Goal: Task Accomplishment & Management: Use online tool/utility

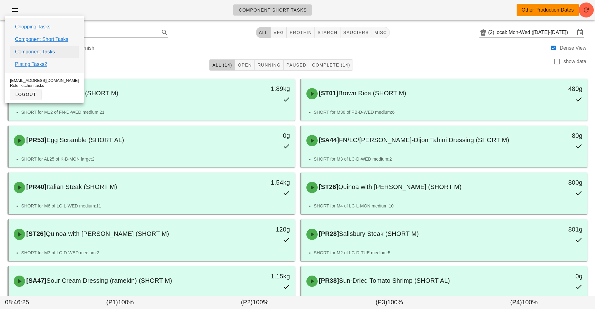
click at [39, 51] on link "Component Tasks" at bounding box center [35, 51] width 40 height 7
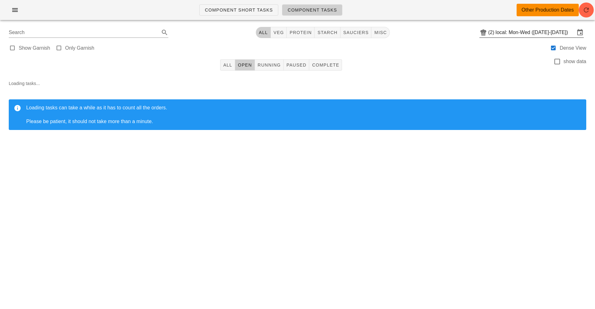
click at [527, 33] on input "local: Mon-Wed ([DATE]-[DATE])" at bounding box center [534, 32] width 79 height 10
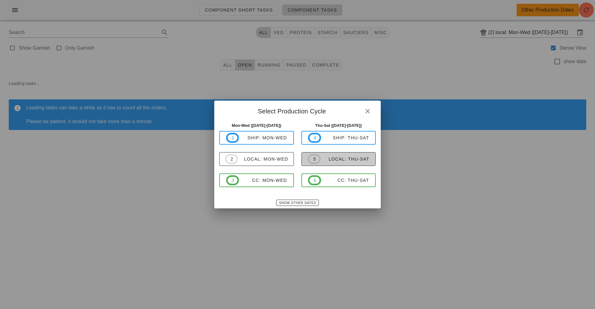
click at [345, 154] on span "5 local: Thu-Sat" at bounding box center [337, 159] width 61 height 10
type input "local: Thu-Sat ([DATE]-[DATE])"
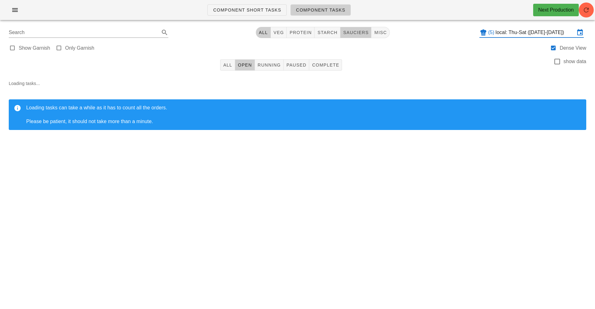
click at [359, 31] on span "sauciers" at bounding box center [356, 32] width 26 height 5
type input "team:sauciers"
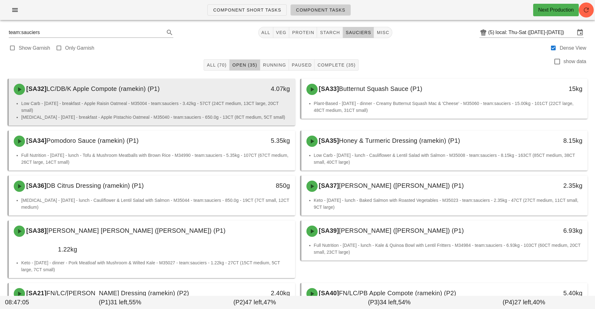
click at [247, 96] on div "4.07kg" at bounding box center [258, 89] width 71 height 19
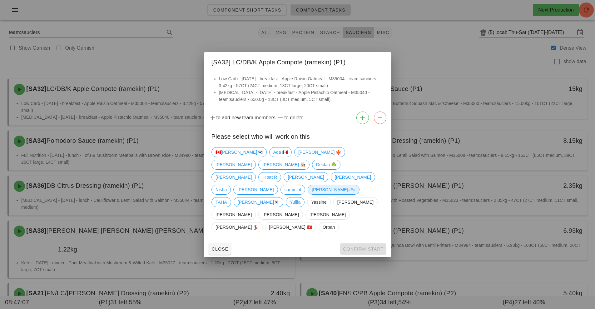
click at [311, 194] on span "[PERSON_NAME]###" at bounding box center [333, 189] width 44 height 9
click at [360, 246] on span "Confirm Start" at bounding box center [362, 248] width 41 height 5
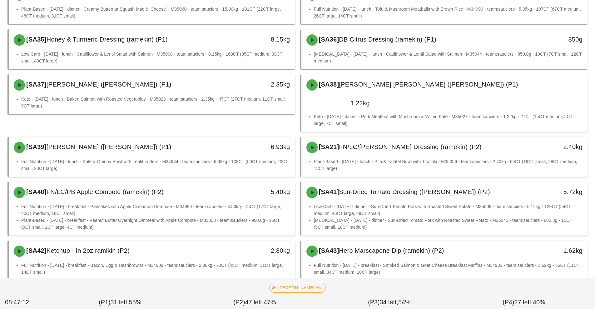
scroll to position [95, 0]
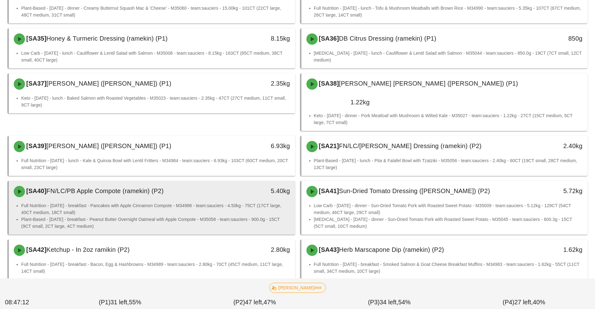
click at [236, 216] on li "Plant-Based - [DATE] - breakfast - Peanut Butter Overnight Oatmeal with Apple C…" at bounding box center [155, 223] width 269 height 14
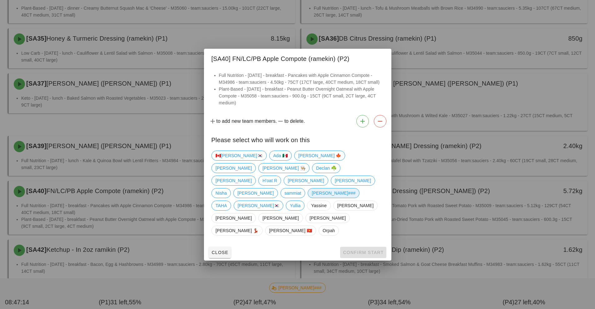
click at [311, 198] on span "[PERSON_NAME]###" at bounding box center [333, 192] width 44 height 9
click at [354, 250] on span "Confirm Start" at bounding box center [362, 252] width 41 height 5
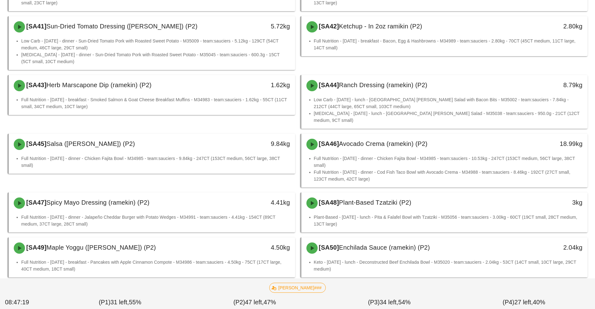
scroll to position [261, 0]
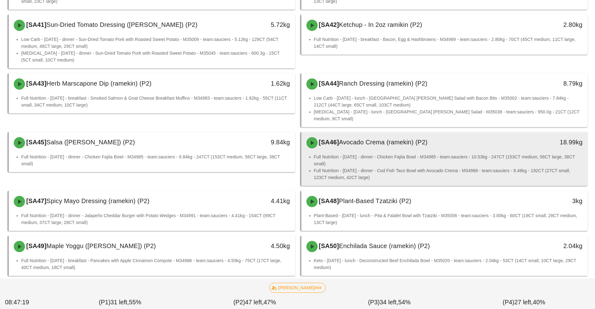
click at [355, 153] on li "Full Nutrition - [DATE] - dinner - Chicken Fajita Bowl - M34985 - team:sauciers…" at bounding box center [448, 160] width 269 height 14
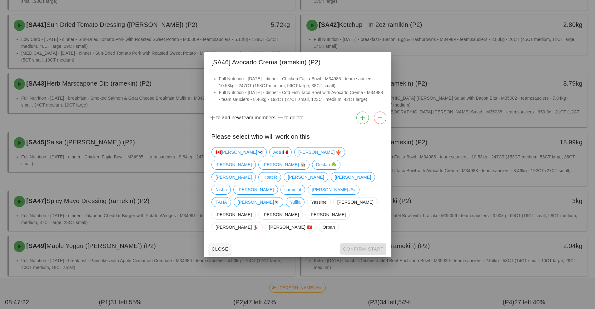
click at [346, 178] on div "🇨🇦KEN🇰🇷 Ada 🇲🇽 Adam 🍁 Adrian Danilo 👨🏼‍🍳 Declan ☘️ Fernanda H'oat R Kavitha nic…" at bounding box center [297, 190] width 172 height 90
click at [273, 185] on span "[PERSON_NAME]" at bounding box center [255, 189] width 36 height 9
click at [355, 246] on span "Confirm Start" at bounding box center [362, 248] width 41 height 5
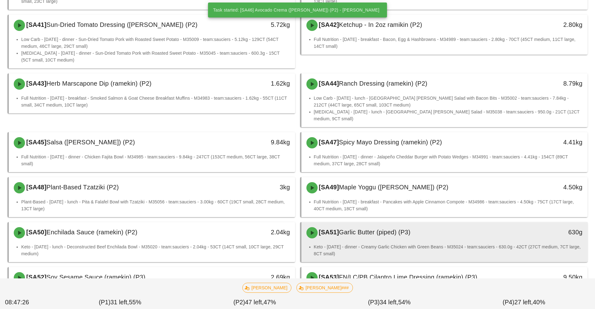
click at [370, 243] on li "Keto - [DATE] - dinner - Creamy Garlic Chicken with Green Beans - M35024 - team…" at bounding box center [448, 250] width 269 height 14
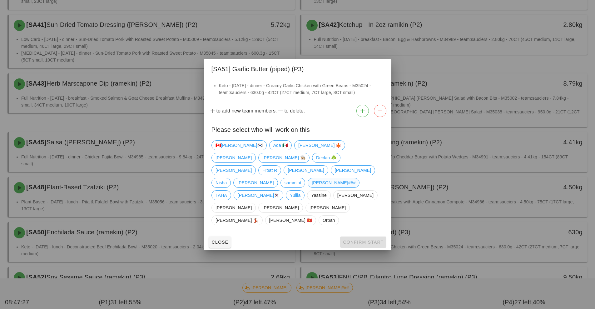
click at [311, 187] on span "[PERSON_NAME]###" at bounding box center [333, 182] width 44 height 9
click at [362, 239] on span "Confirm Start" at bounding box center [362, 241] width 41 height 5
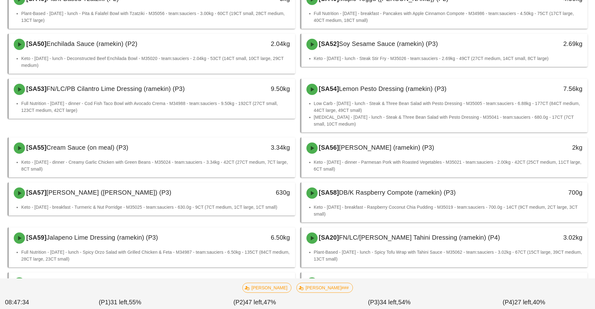
scroll to position [451, 0]
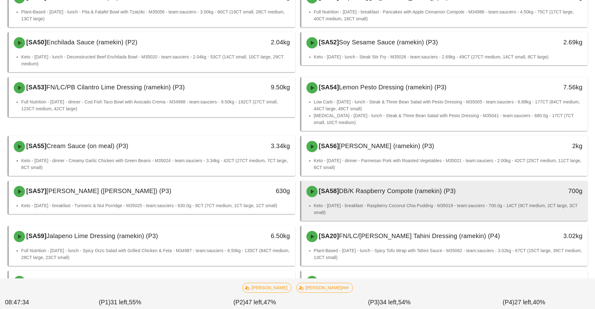
click at [394, 182] on div "[SA58] DB/K Raspberry Compote (ramekin) (P3)" at bounding box center [408, 191] width 213 height 19
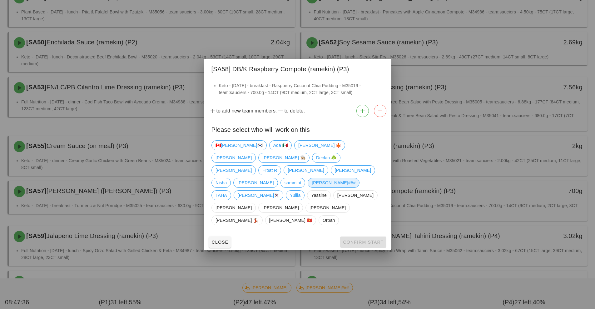
click at [311, 187] on span "[PERSON_NAME]###" at bounding box center [333, 182] width 44 height 9
click at [366, 239] on span "Confirm Start" at bounding box center [362, 241] width 41 height 5
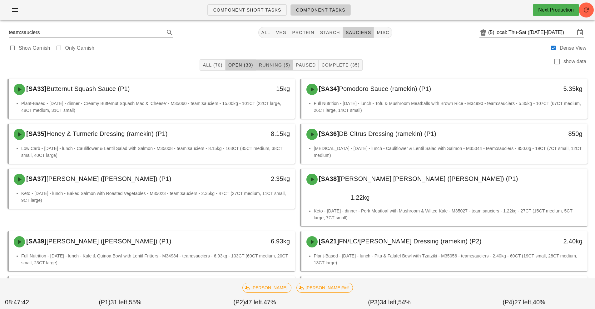
click at [270, 64] on span "Running (5)" at bounding box center [274, 64] width 32 height 5
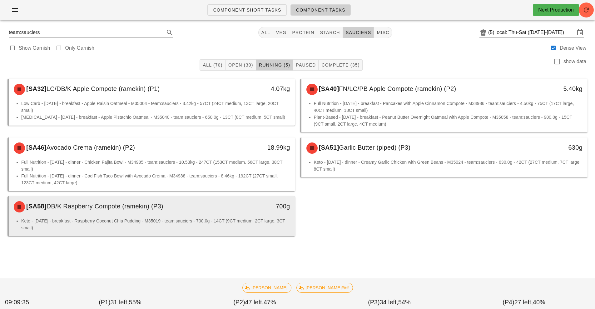
click at [195, 232] on div "Keto - Thursday - breakfast - Raspberry Coconut Chia Pudding - M35019 - team:sa…" at bounding box center [152, 226] width 286 height 19
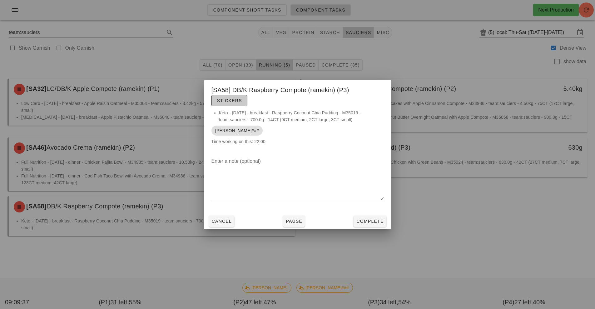
click at [231, 102] on span "Stickers" at bounding box center [229, 100] width 25 height 5
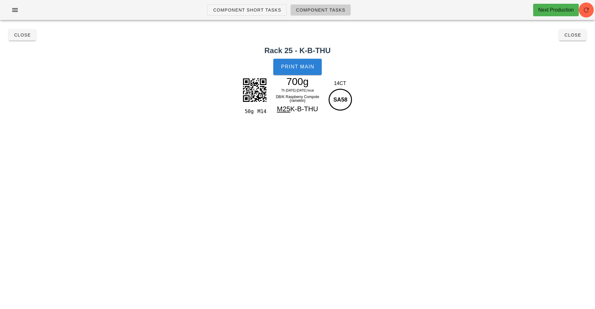
click at [300, 70] on button "Print Main" at bounding box center [297, 67] width 48 height 16
click at [17, 32] on button "Close" at bounding box center [22, 34] width 27 height 11
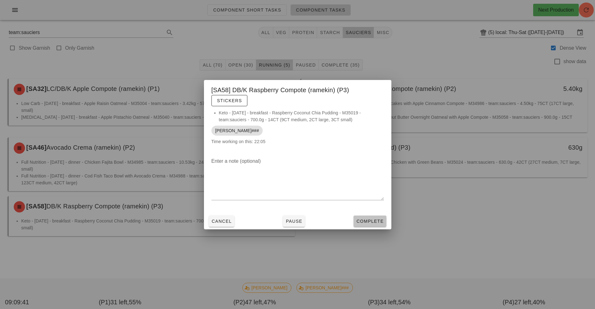
click at [368, 223] on span "Complete" at bounding box center [369, 220] width 27 height 5
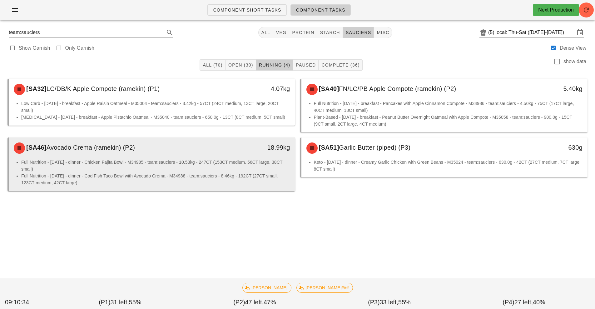
click at [136, 166] on li "Full Nutrition - [DATE] - dinner - Chicken Fajita Bowl - M34985 - team:sauciers…" at bounding box center [155, 166] width 269 height 14
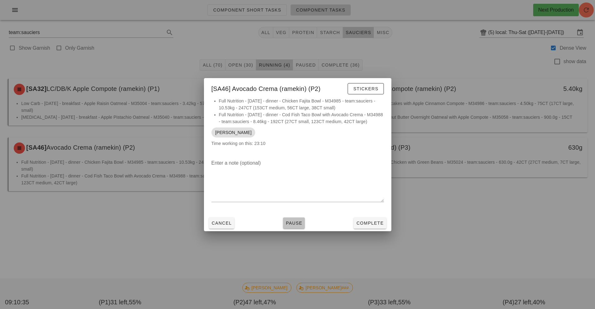
click at [290, 228] on button "Pause" at bounding box center [294, 222] width 22 height 11
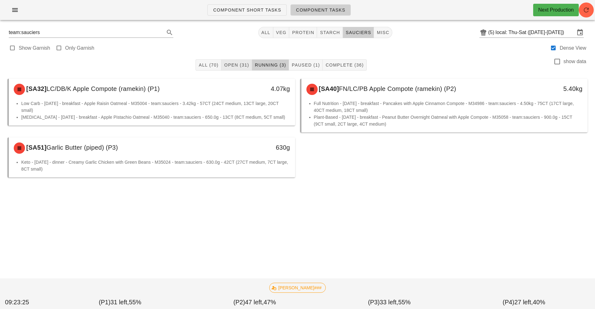
click at [230, 65] on span "Open (31)" at bounding box center [236, 64] width 25 height 5
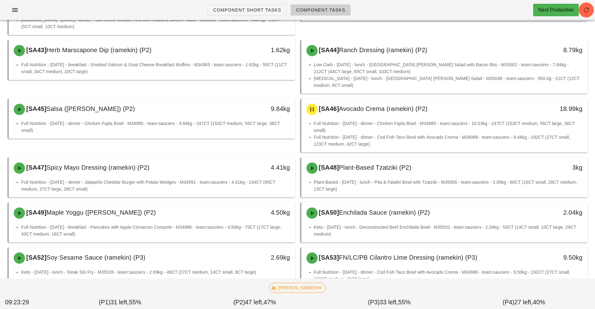
scroll to position [294, 0]
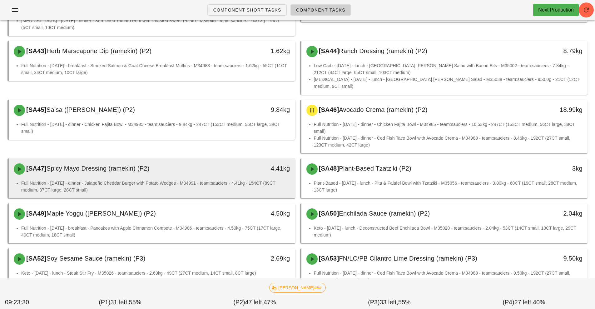
click at [238, 159] on div "4.41kg" at bounding box center [258, 168] width 71 height 19
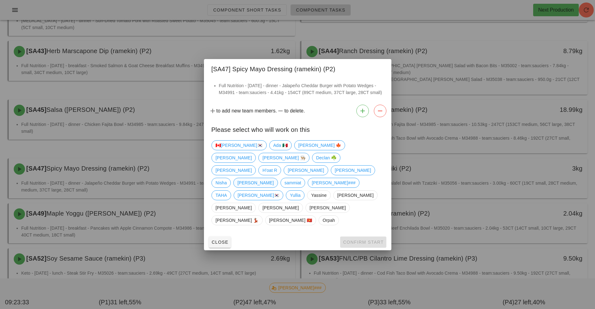
click at [273, 179] on span "[PERSON_NAME]" at bounding box center [255, 182] width 36 height 9
click at [370, 239] on span "Confirm Start" at bounding box center [362, 241] width 41 height 5
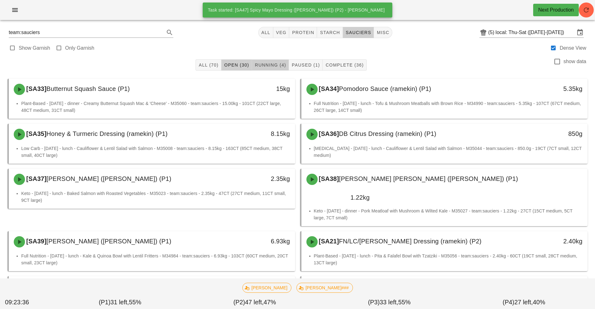
click at [271, 70] on button "Running (4)" at bounding box center [270, 64] width 37 height 11
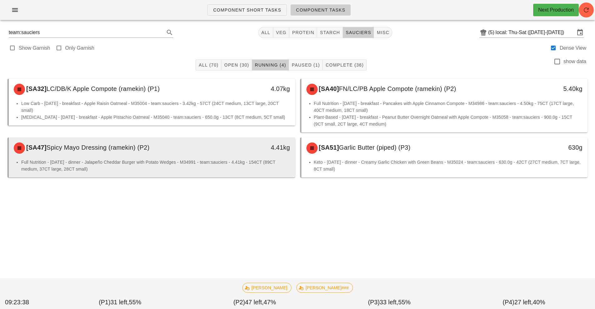
click at [245, 158] on div "[SA47] Spicy Mayo Dressing (ramekin) (P2) 4.41kg" at bounding box center [152, 147] width 286 height 21
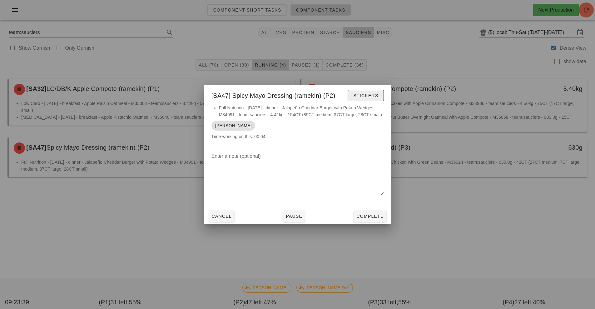
click at [372, 95] on span "Stickers" at bounding box center [365, 95] width 25 height 5
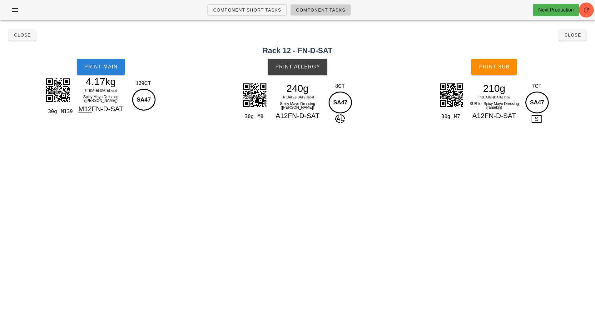
click at [94, 67] on span "Print Main" at bounding box center [101, 67] width 34 height 6
click at [307, 59] on button "Print Allergy" at bounding box center [297, 67] width 60 height 16
click at [499, 73] on button "Print Sub" at bounding box center [494, 67] width 46 height 16
click at [573, 36] on span "Close" at bounding box center [572, 34] width 17 height 5
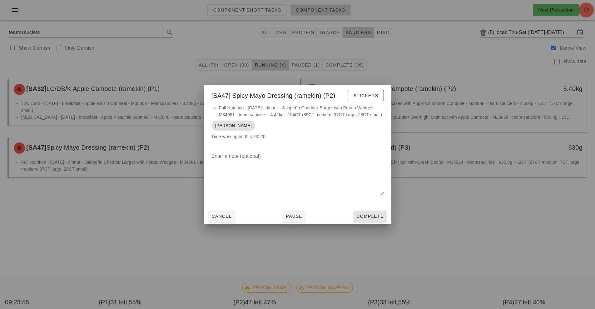
click at [380, 220] on button "Complete" at bounding box center [369, 215] width 32 height 11
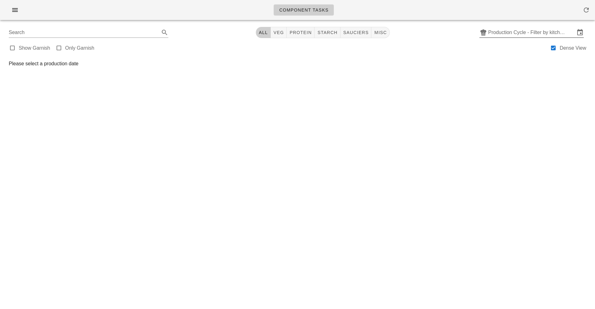
click at [530, 33] on input "Production Cycle - Filter by kitchen production schedules" at bounding box center [531, 32] width 87 height 10
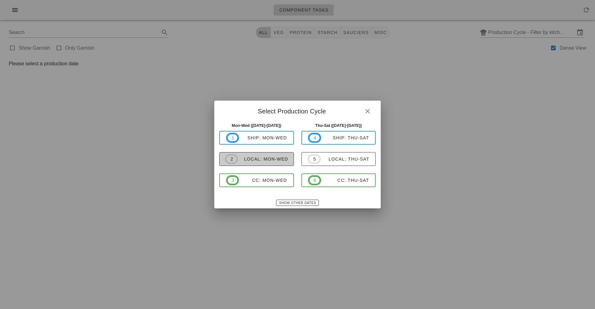
click at [267, 158] on div "local: Mon-Wed" at bounding box center [263, 158] width 50 height 5
type input "local: Mon-Wed ([DATE]-[DATE])"
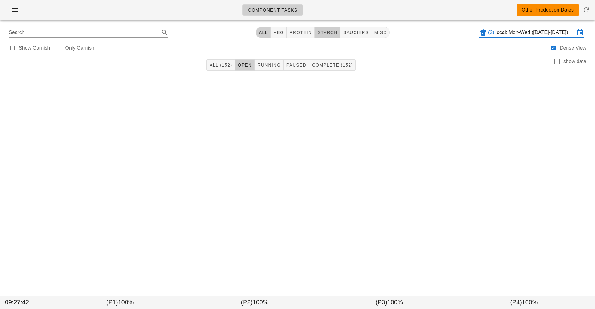
click at [326, 33] on span "starch" at bounding box center [327, 32] width 20 height 5
type input "team:starch"
click at [529, 33] on input "local: Mon-Wed ([DATE]-[DATE])" at bounding box center [534, 32] width 79 height 10
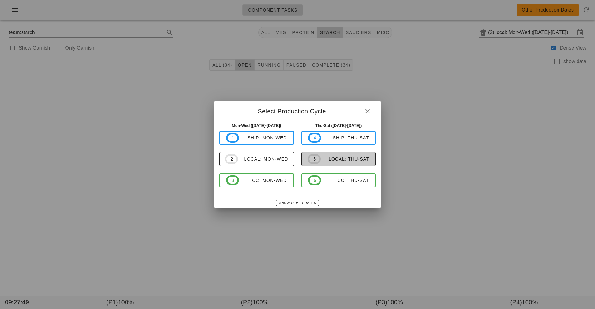
click at [345, 159] on div "local: Thu-Sat" at bounding box center [345, 158] width 49 height 5
type input "local: Thu-Sat ([DATE]-[DATE])"
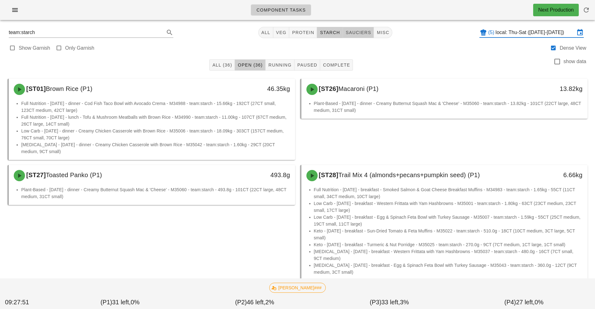
click at [355, 34] on span "sauciers" at bounding box center [358, 32] width 26 height 5
type input "team:sauciers"
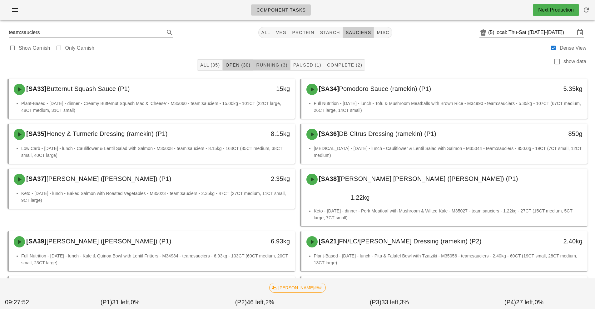
click at [273, 65] on span "Running (3)" at bounding box center [272, 64] width 32 height 5
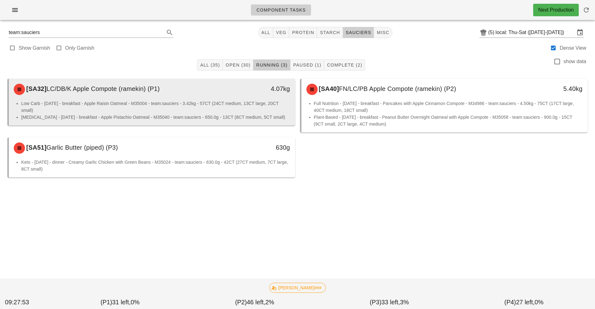
click at [244, 100] on li "Low Carb - [DATE] - breakfast - Apple Raisin Oatmeal - M35004 - team:sauciers -…" at bounding box center [155, 107] width 269 height 14
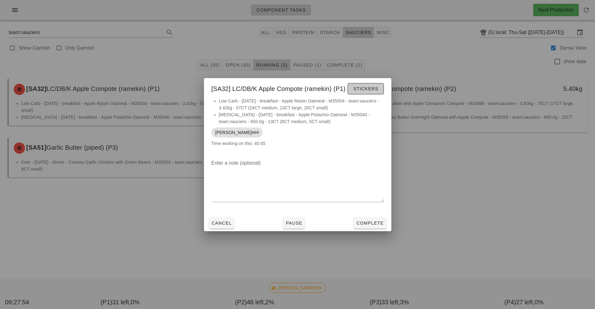
click at [367, 88] on span "Stickers" at bounding box center [365, 88] width 25 height 5
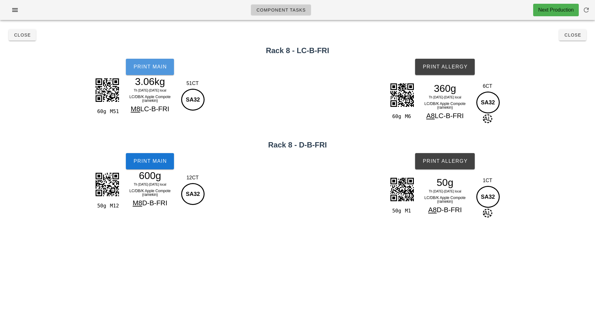
click at [145, 70] on button "Print Main" at bounding box center [150, 67] width 48 height 16
click at [446, 65] on span "Print Allergy" at bounding box center [444, 67] width 45 height 6
click at [153, 160] on span "Print Main" at bounding box center [150, 161] width 34 height 6
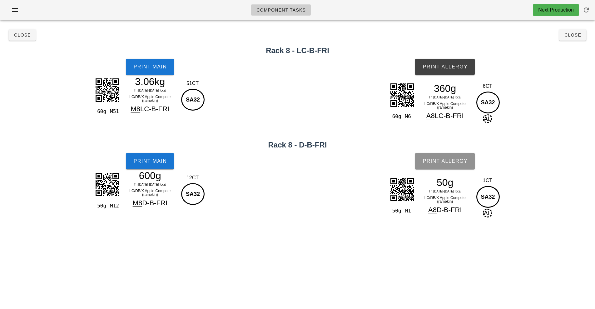
click at [443, 160] on span "Print Allergy" at bounding box center [444, 161] width 45 height 6
click at [11, 39] on button "Close" at bounding box center [22, 34] width 27 height 11
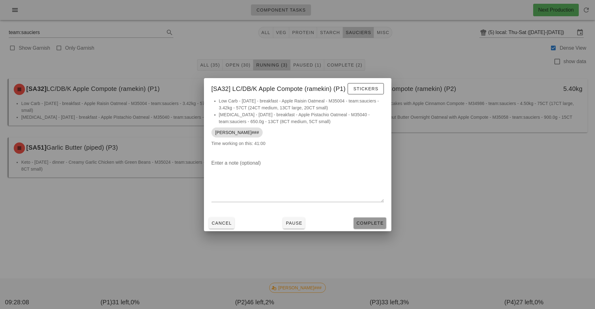
click at [360, 222] on span "Complete" at bounding box center [369, 222] width 27 height 5
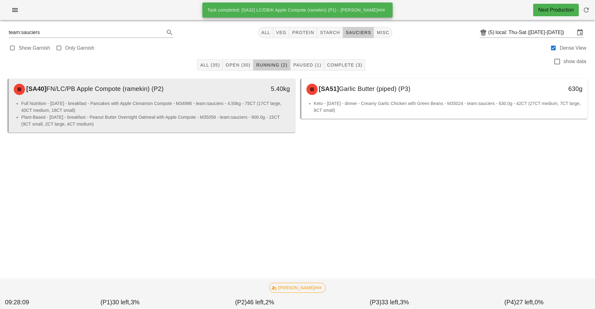
click at [243, 104] on li "Full Nutrition - [DATE] - breakfast - Pancakes with Apple Cinnamon Compote - M3…" at bounding box center [155, 107] width 269 height 14
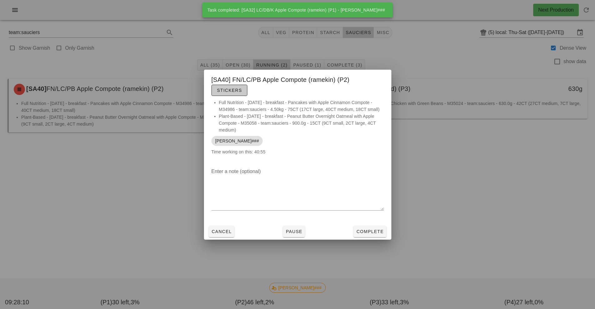
click at [234, 92] on span "Stickers" at bounding box center [229, 90] width 25 height 5
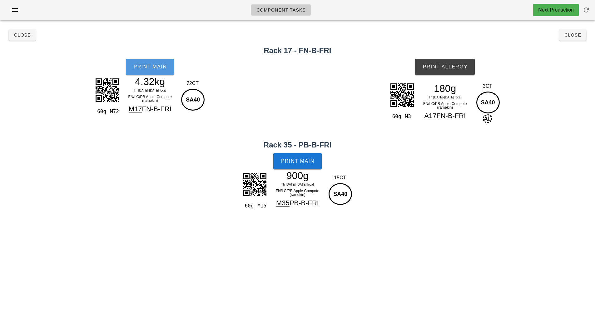
click at [145, 64] on span "Print Main" at bounding box center [150, 67] width 34 height 6
click at [438, 67] on span "Print Allergy" at bounding box center [444, 67] width 45 height 6
click at [293, 159] on span "Print Main" at bounding box center [298, 161] width 34 height 6
click at [14, 38] on button "Close" at bounding box center [22, 34] width 27 height 11
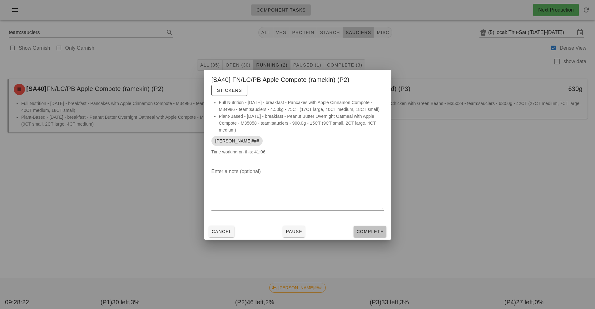
click at [375, 230] on span "Complete" at bounding box center [369, 231] width 27 height 5
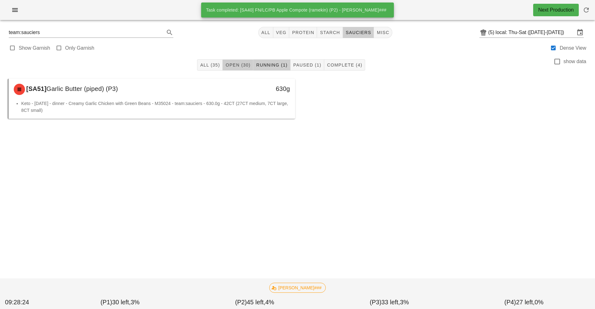
click at [238, 60] on button "Open (30)" at bounding box center [238, 64] width 31 height 11
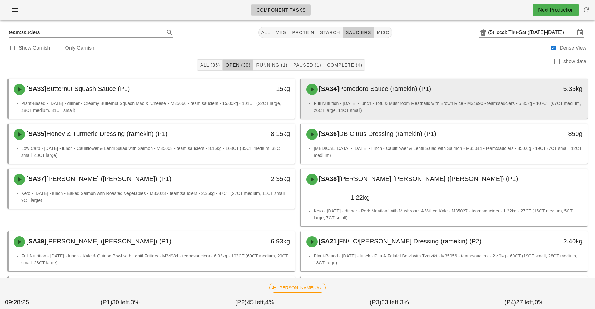
click at [379, 94] on div "[SA34] Pomodoro Sauce (ramekin) (P1)" at bounding box center [408, 89] width 213 height 19
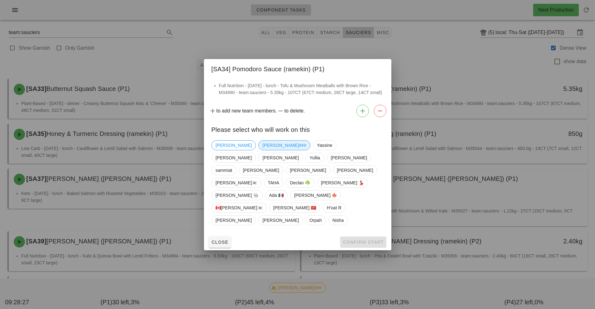
click at [262, 150] on span "[PERSON_NAME]###" at bounding box center [284, 144] width 44 height 9
click at [357, 239] on span "Confirm Start" at bounding box center [362, 241] width 41 height 5
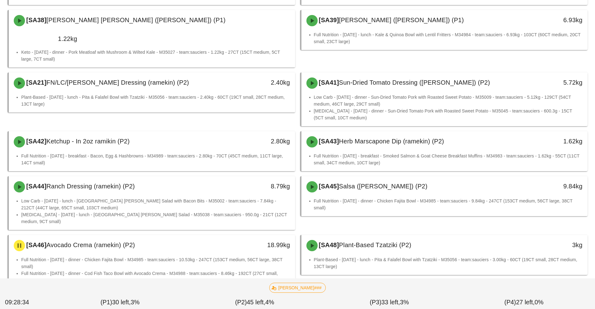
scroll to position [159, 0]
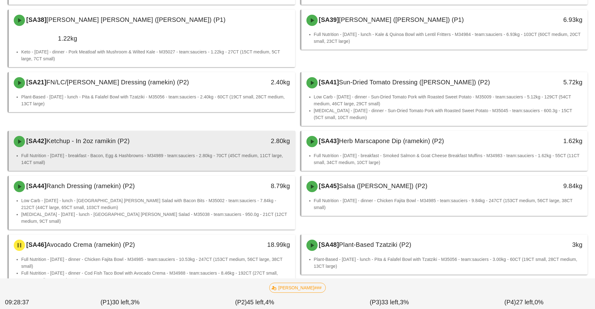
click at [228, 152] on li "Full Nutrition - [DATE] - breakfast - Bacon, Egg & Hashbrowns - M34989 - team:s…" at bounding box center [155, 159] width 269 height 14
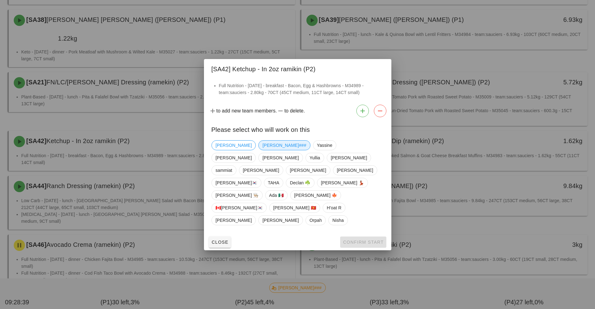
click at [262, 150] on span "[PERSON_NAME]###" at bounding box center [284, 144] width 44 height 9
click at [348, 239] on span "Confirm Start" at bounding box center [362, 241] width 41 height 5
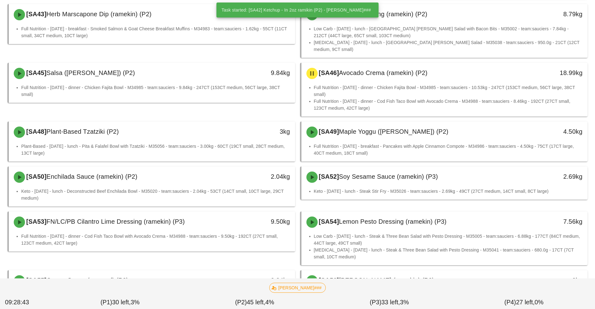
scroll to position [287, 0]
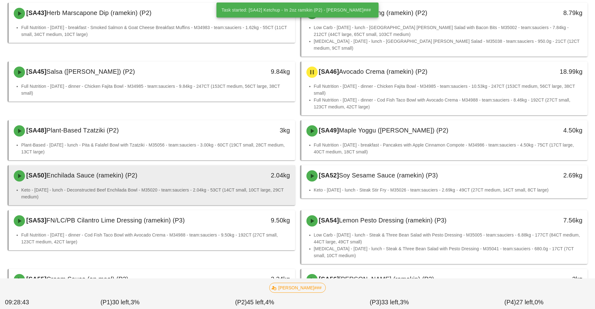
click at [231, 166] on div "2.04kg" at bounding box center [258, 175] width 71 height 19
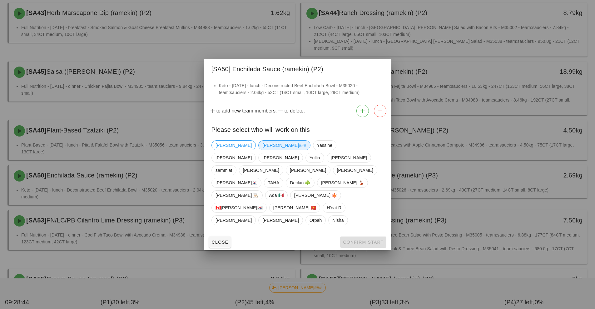
click at [262, 150] on span "[PERSON_NAME]###" at bounding box center [284, 144] width 44 height 9
click at [355, 239] on span "Confirm Start" at bounding box center [362, 241] width 41 height 5
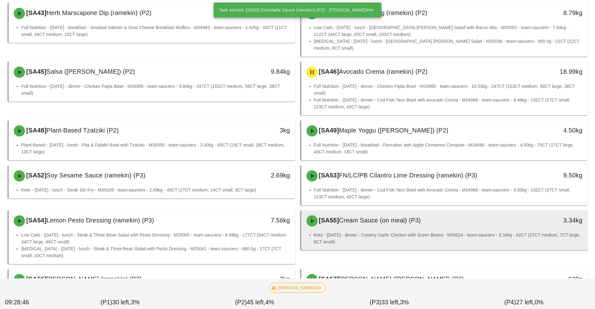
click at [375, 211] on div "[SA55] Cream Sauce (on meal) (P3)" at bounding box center [408, 220] width 213 height 19
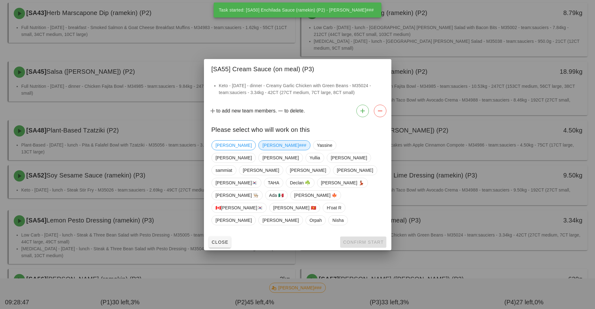
click at [262, 150] on span "[PERSON_NAME]###" at bounding box center [284, 144] width 44 height 9
click at [354, 239] on span "Confirm Start" at bounding box center [362, 241] width 41 height 5
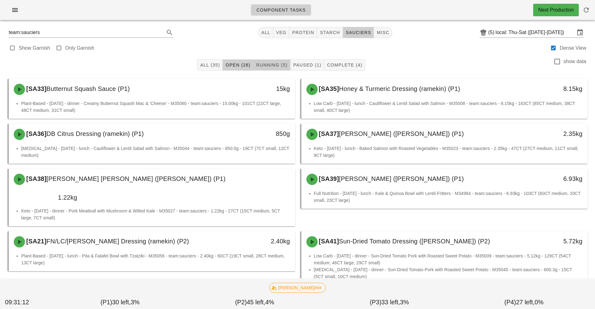
click at [281, 64] on span "Running (5)" at bounding box center [272, 64] width 32 height 5
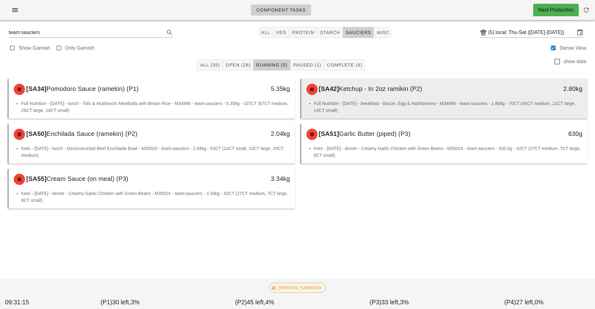
click at [369, 97] on div "[SA42] Ketchup - In 2oz ramikin (P2)" at bounding box center [408, 89] width 213 height 19
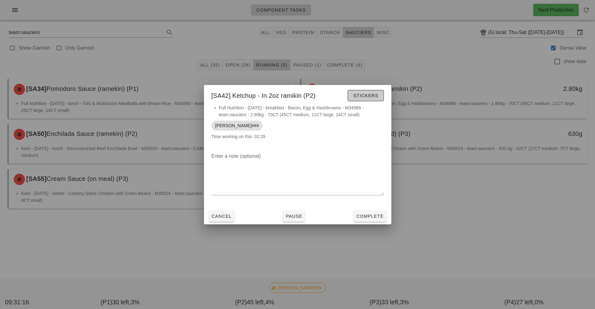
click at [361, 95] on span "Stickers" at bounding box center [365, 95] width 25 height 5
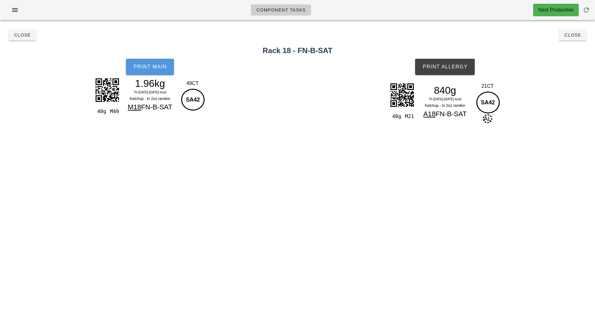
click at [152, 72] on button "Print Main" at bounding box center [150, 67] width 48 height 16
click at [442, 69] on span "Print Allergy" at bounding box center [444, 67] width 45 height 6
click at [27, 39] on button "Close" at bounding box center [22, 34] width 27 height 11
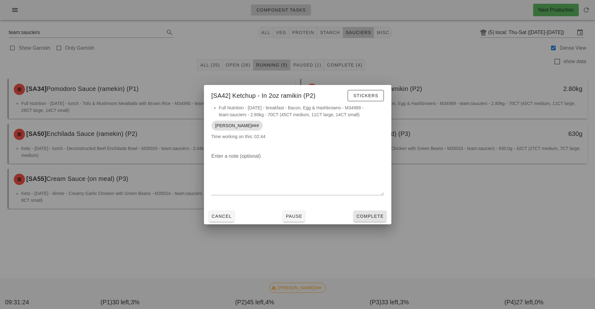
click at [366, 211] on button "Complete" at bounding box center [369, 215] width 32 height 11
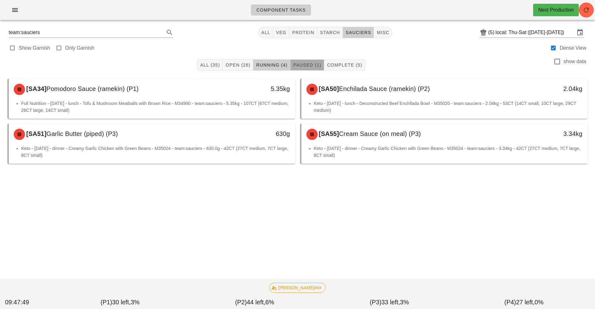
click at [303, 65] on span "Paused (1)" at bounding box center [307, 64] width 28 height 5
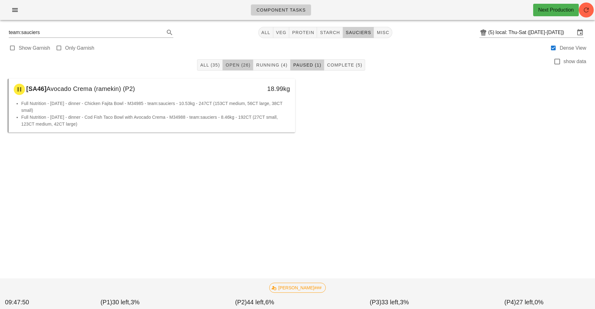
click at [237, 65] on span "Open (26)" at bounding box center [237, 64] width 25 height 5
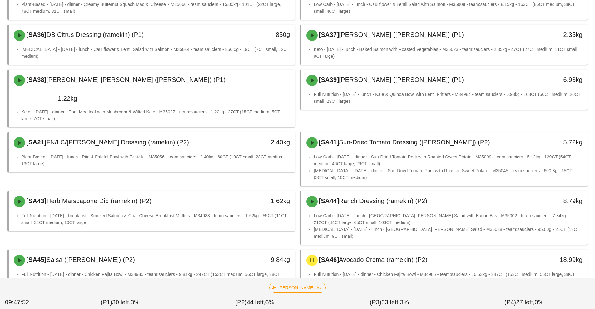
scroll to position [102, 0]
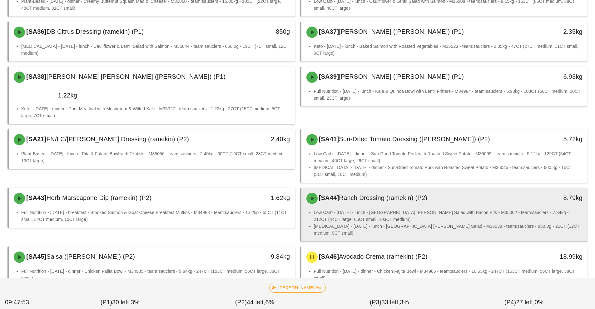
click at [424, 189] on div "[SA44] Ranch Dressing (ramekin) (P2)" at bounding box center [408, 198] width 213 height 19
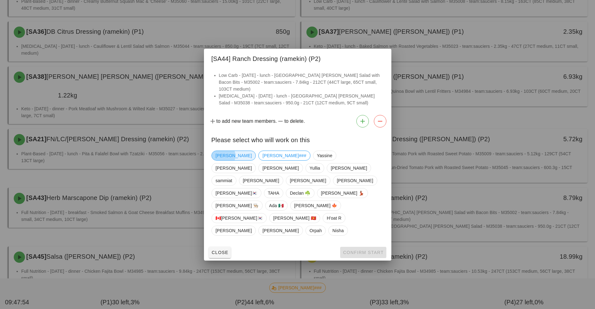
click at [219, 160] on span "[PERSON_NAME]" at bounding box center [233, 155] width 36 height 9
click at [365, 247] on button "Confirm Start" at bounding box center [363, 252] width 46 height 11
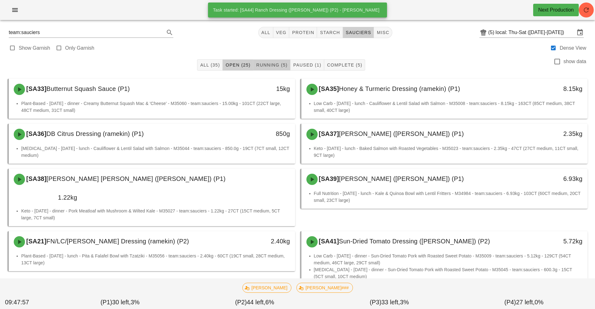
click at [278, 65] on span "Running (5)" at bounding box center [272, 64] width 32 height 5
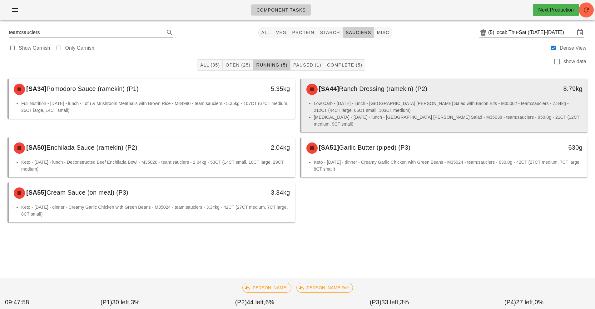
click at [438, 102] on li "Low Carb - [DATE] - lunch - [GEOGRAPHIC_DATA] [PERSON_NAME] Salad with Bacon Bi…" at bounding box center [448, 107] width 269 height 14
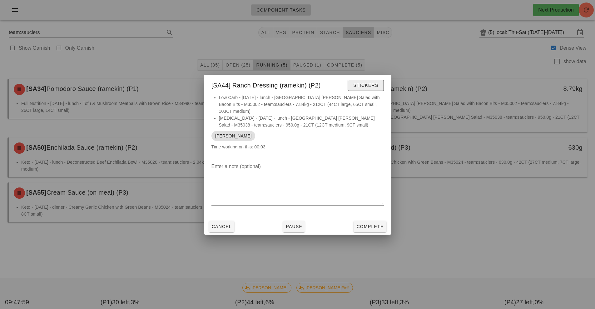
click at [368, 88] on span "Stickers" at bounding box center [365, 85] width 25 height 5
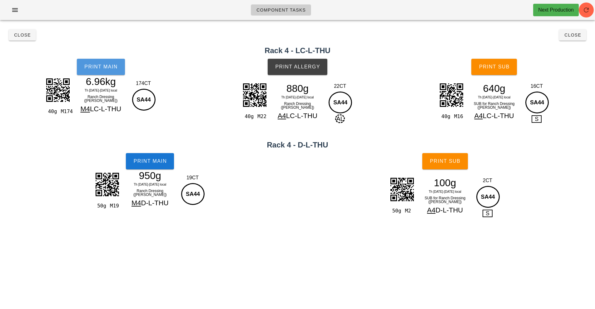
click at [123, 60] on button "Print Main" at bounding box center [101, 67] width 48 height 16
click at [156, 166] on button "Print Main" at bounding box center [150, 161] width 48 height 16
click at [298, 61] on button "Print Allergy" at bounding box center [297, 67] width 60 height 16
click at [489, 71] on button "Print Sub" at bounding box center [494, 67] width 46 height 16
click at [445, 161] on span "Print Sub" at bounding box center [444, 161] width 31 height 6
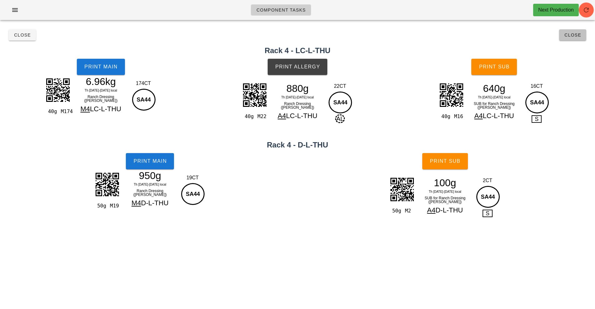
click at [560, 32] on button "Close" at bounding box center [572, 34] width 27 height 11
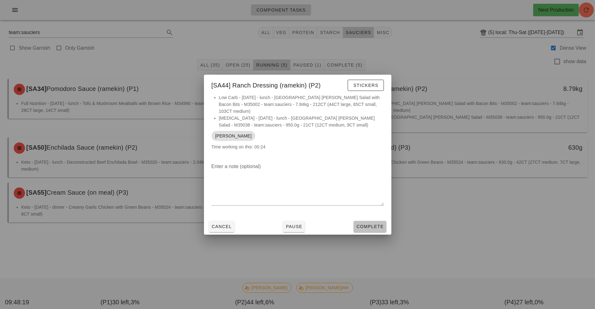
click at [371, 224] on span "Complete" at bounding box center [369, 226] width 27 height 5
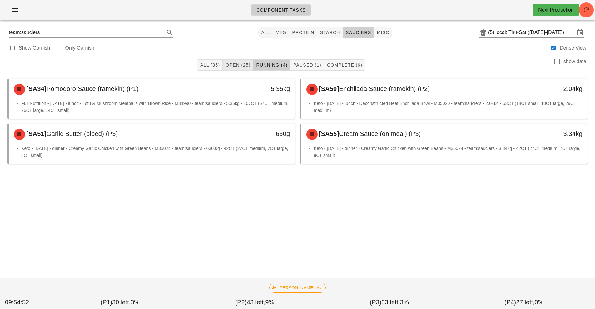
click at [241, 65] on span "Open (25)" at bounding box center [237, 64] width 25 height 5
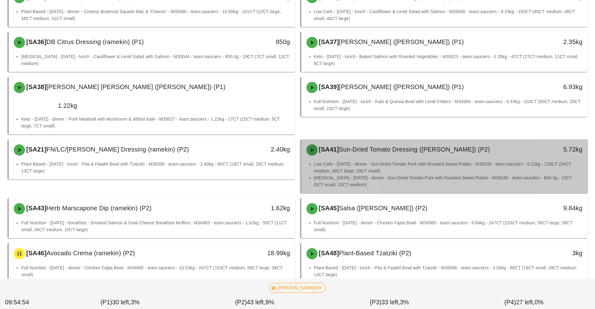
scroll to position [92, 0]
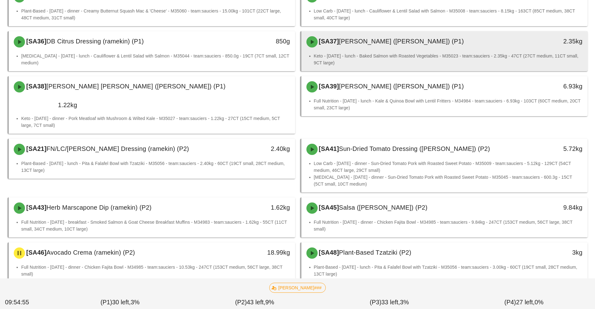
click at [438, 46] on div "[SA37] [PERSON_NAME] ([PERSON_NAME]) (P1)" at bounding box center [408, 41] width 213 height 19
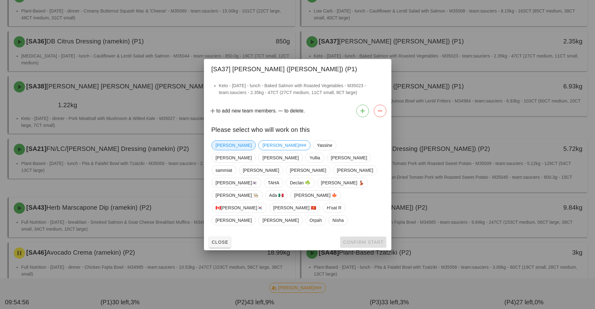
click at [224, 150] on span "[PERSON_NAME]" at bounding box center [233, 144] width 36 height 9
click at [360, 239] on span "Confirm Start" at bounding box center [362, 241] width 41 height 5
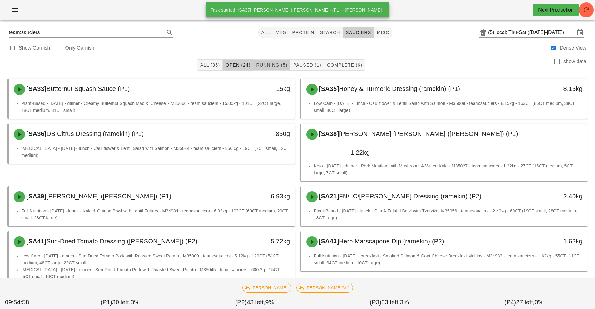
click at [268, 69] on button "Running (5)" at bounding box center [271, 64] width 37 height 11
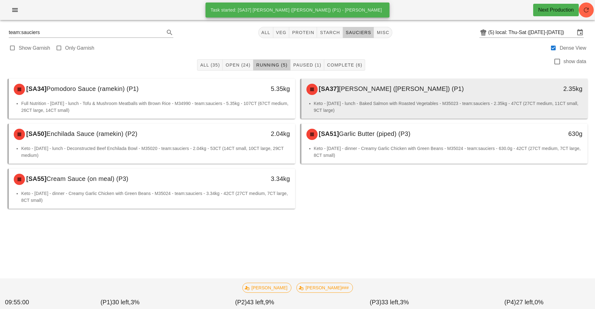
click at [374, 82] on div "[SA37] [PERSON_NAME] ([PERSON_NAME]) (P1)" at bounding box center [408, 89] width 213 height 19
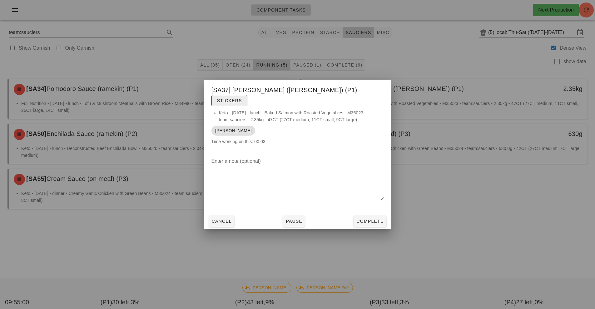
click at [242, 98] on span "Stickers" at bounding box center [229, 100] width 25 height 5
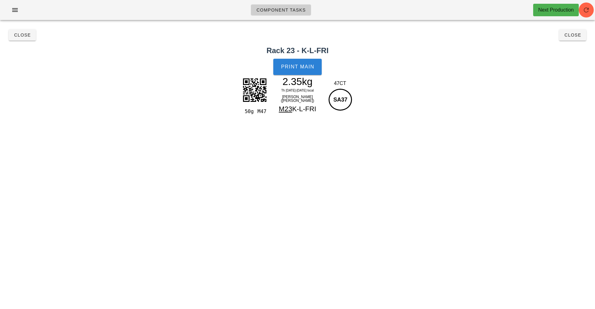
click at [287, 66] on span "Print Main" at bounding box center [298, 67] width 34 height 6
click at [583, 34] on button "Close" at bounding box center [572, 34] width 27 height 11
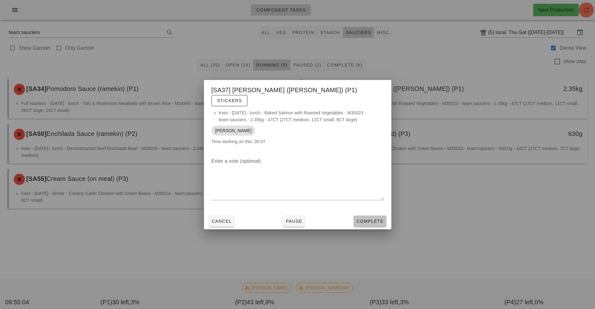
click at [382, 218] on button "Complete" at bounding box center [369, 220] width 32 height 11
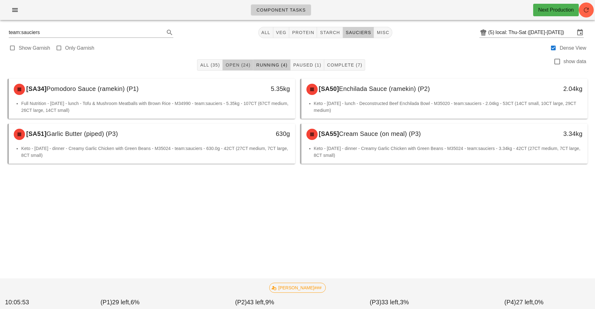
click at [230, 65] on span "Open (24)" at bounding box center [237, 64] width 25 height 5
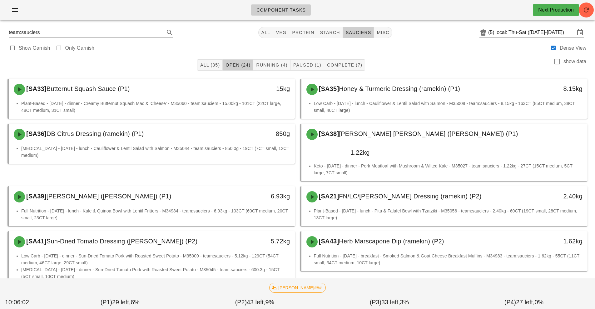
scroll to position [1, 0]
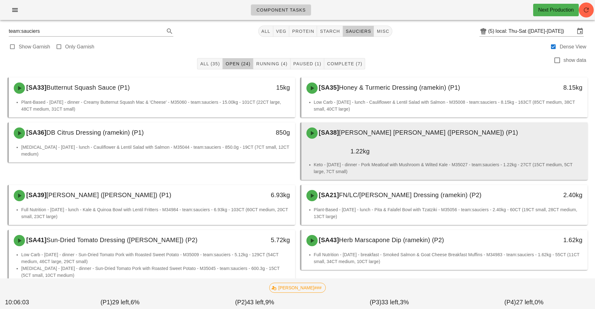
click at [414, 142] on div "[SA38] [PERSON_NAME] [PERSON_NAME] (ramekin) (P1)" at bounding box center [444, 133] width 284 height 19
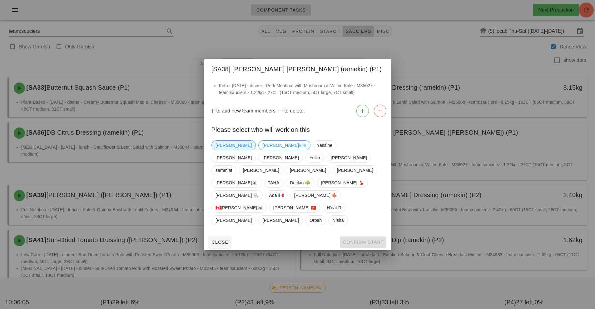
click at [218, 150] on span "[PERSON_NAME]" at bounding box center [233, 144] width 36 height 9
click at [351, 239] on span "Confirm Start" at bounding box center [362, 241] width 41 height 5
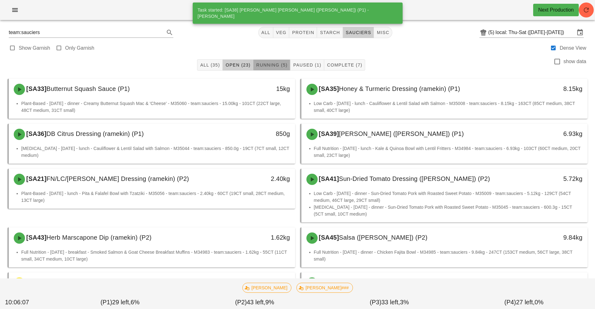
click at [265, 70] on button "Running (5)" at bounding box center [271, 64] width 37 height 11
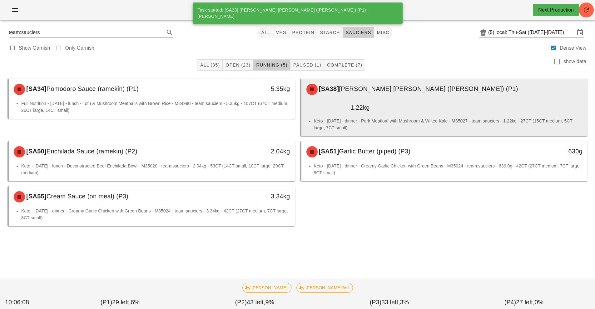
click at [360, 94] on div "[SA38] [PERSON_NAME] [PERSON_NAME] (ramekin) (P1)" at bounding box center [444, 89] width 284 height 19
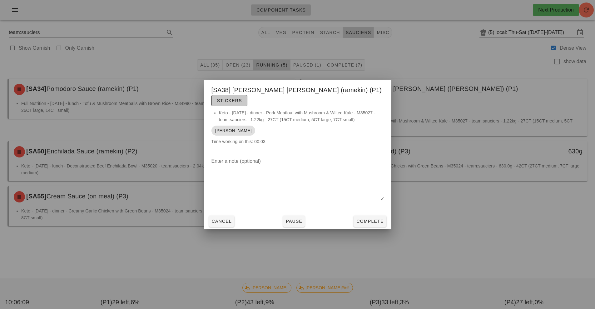
click at [247, 95] on button "Stickers" at bounding box center [229, 100] width 36 height 11
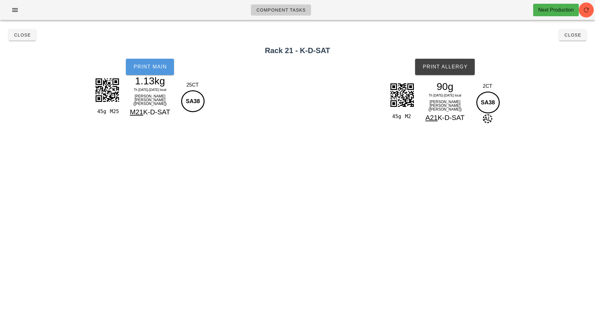
click at [140, 60] on button "Print Main" at bounding box center [150, 67] width 48 height 16
click at [461, 71] on button "Print Allergy" at bounding box center [445, 67] width 60 height 16
click at [571, 35] on span "Close" at bounding box center [572, 34] width 17 height 5
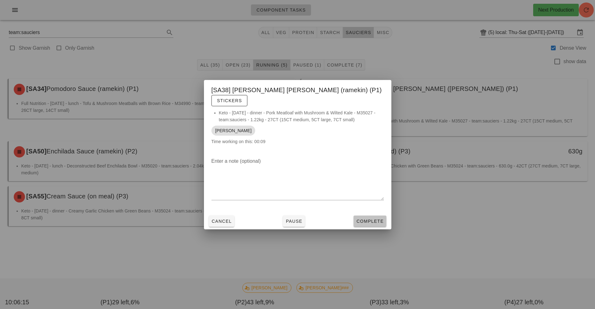
click at [376, 218] on span "Complete" at bounding box center [369, 220] width 27 height 5
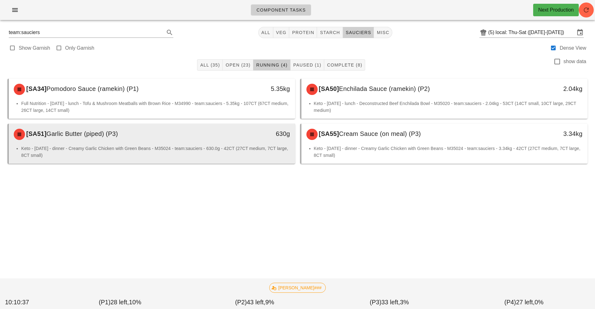
click at [218, 140] on div "[SA51] Garlic Butter (piped) (P3)" at bounding box center [116, 134] width 213 height 19
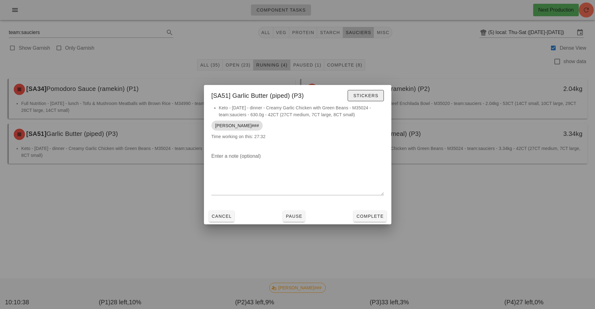
click at [369, 99] on button "Stickers" at bounding box center [365, 95] width 36 height 11
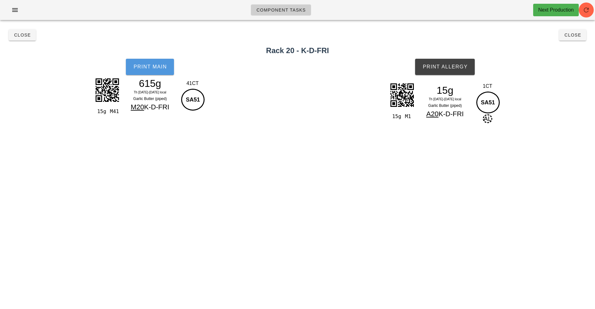
click at [155, 67] on span "Print Main" at bounding box center [150, 67] width 34 height 6
click at [448, 63] on button "Print Allergy" at bounding box center [445, 67] width 60 height 16
click at [20, 30] on button "Close" at bounding box center [22, 34] width 27 height 11
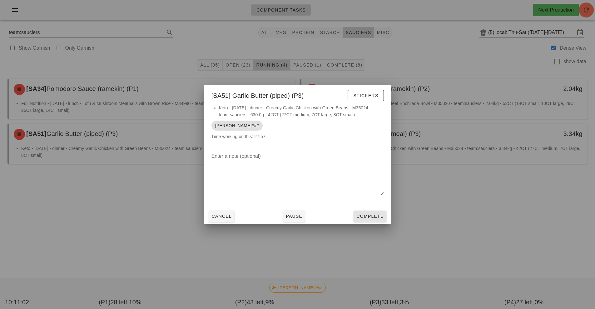
click at [365, 212] on button "Complete" at bounding box center [369, 215] width 32 height 11
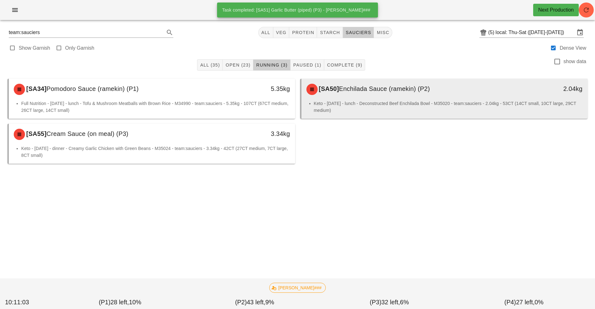
click at [357, 100] on li "Keto - [DATE] - lunch - Deconstructed Beef Enchilada Bowl - M35020 - team:sauci…" at bounding box center [448, 107] width 269 height 14
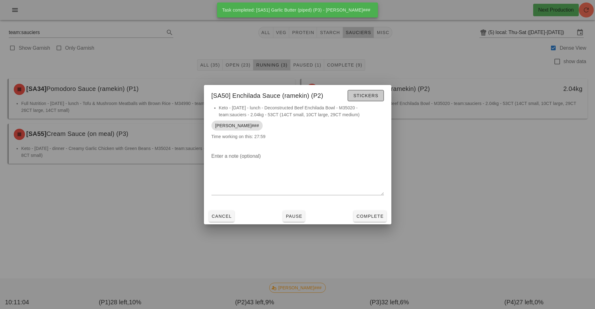
click at [365, 90] on button "Stickers" at bounding box center [365, 95] width 36 height 11
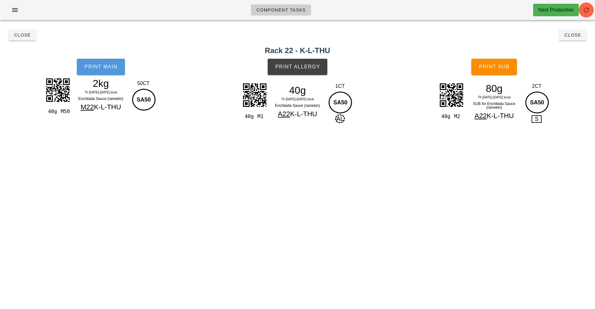
click at [100, 66] on span "Print Main" at bounding box center [101, 67] width 34 height 6
click at [299, 72] on button "Print Allergy" at bounding box center [297, 67] width 60 height 16
click at [495, 70] on button "Print Sub" at bounding box center [494, 67] width 46 height 16
click at [24, 36] on span "Close" at bounding box center [22, 34] width 17 height 5
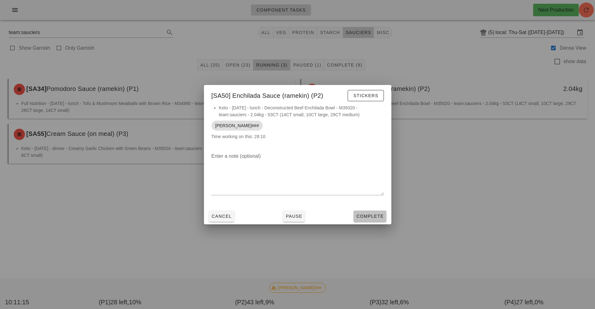
click at [375, 212] on button "Complete" at bounding box center [369, 215] width 32 height 11
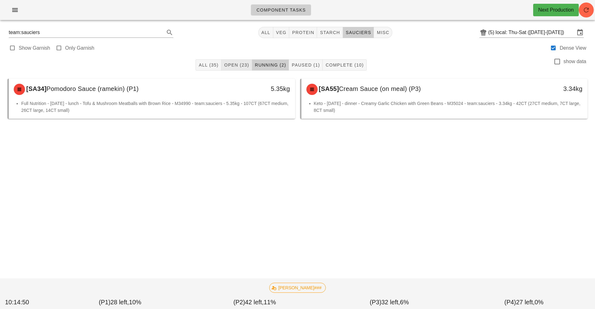
click at [238, 65] on span "Open (23)" at bounding box center [236, 64] width 25 height 5
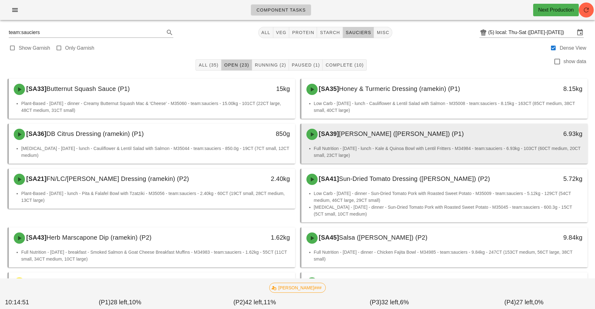
click at [401, 150] on li "Full Nutrition - [DATE] - lunch - Kale & Quinoa Bowl with Lentil Fritters - M34…" at bounding box center [448, 152] width 269 height 14
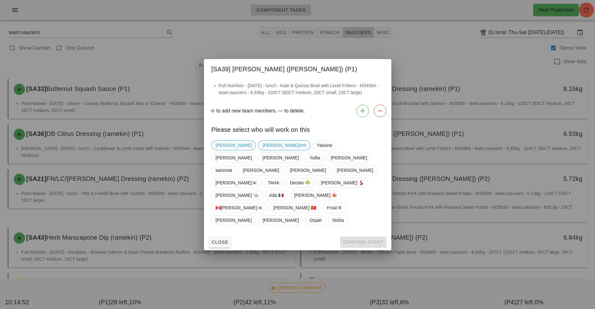
click at [468, 160] on div at bounding box center [297, 154] width 595 height 309
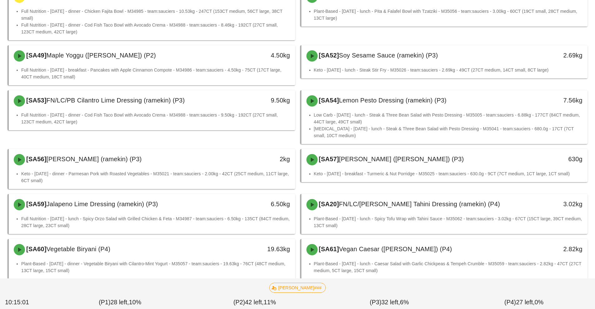
scroll to position [286, 0]
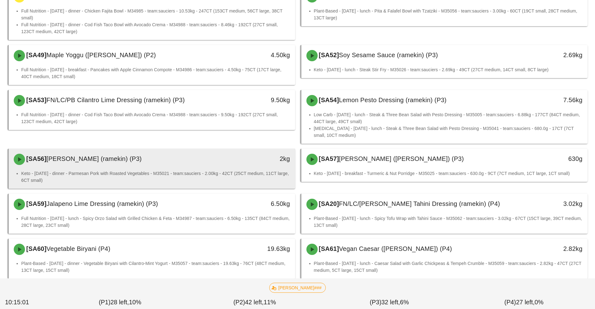
click at [261, 173] on li "Keto - [DATE] - dinner - Parmesan Pork with Roasted Vegetables - M35021 - team:…" at bounding box center [155, 177] width 269 height 14
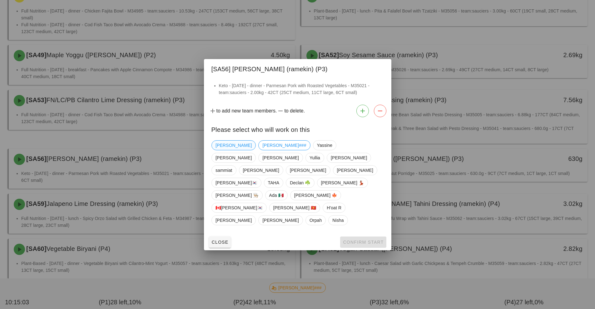
click at [227, 150] on span "[PERSON_NAME]" at bounding box center [233, 144] width 36 height 9
click at [369, 236] on button "Confirm Start" at bounding box center [363, 241] width 46 height 11
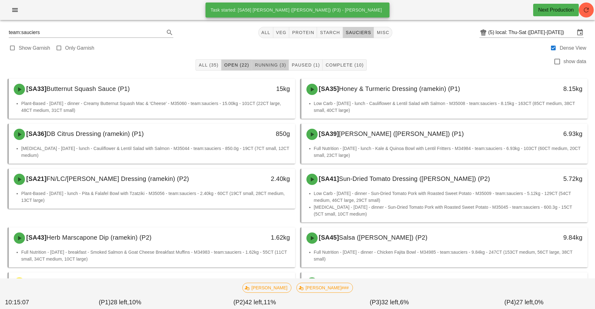
click at [263, 67] on span "Running (3)" at bounding box center [270, 64] width 32 height 5
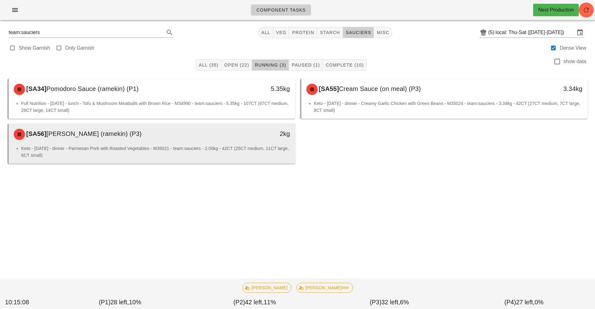
click at [254, 147] on li "Keto - [DATE] - dinner - Parmesan Pork with Roasted Vegetables - M35021 - team:…" at bounding box center [155, 152] width 269 height 14
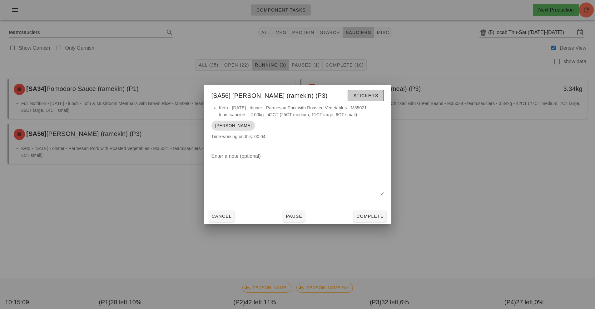
click at [381, 94] on button "Stickers" at bounding box center [365, 95] width 36 height 11
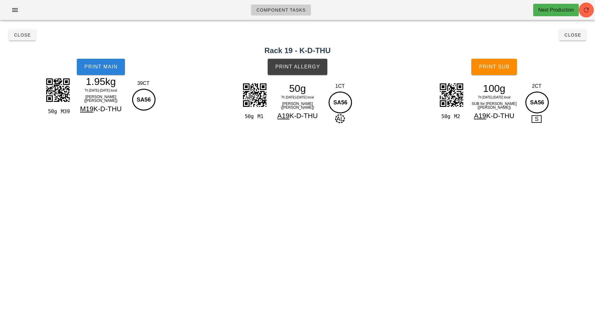
click at [108, 73] on button "Print Main" at bounding box center [101, 67] width 48 height 16
click at [305, 65] on span "Print Allergy" at bounding box center [297, 67] width 45 height 6
click at [509, 73] on button "Print Sub" at bounding box center [494, 67] width 46 height 16
click at [576, 33] on span "Close" at bounding box center [572, 34] width 17 height 5
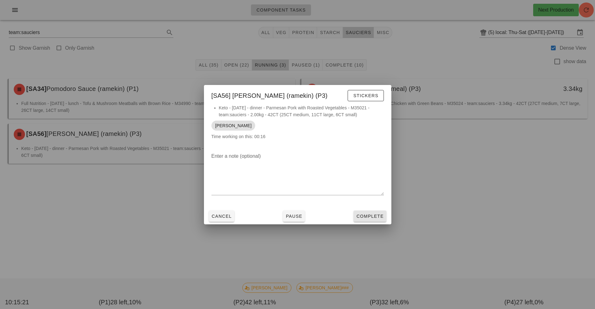
click at [377, 211] on button "Complete" at bounding box center [369, 215] width 32 height 11
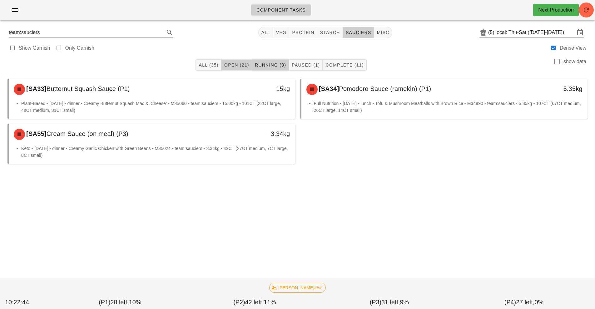
click at [235, 65] on span "Open (21)" at bounding box center [236, 64] width 25 height 5
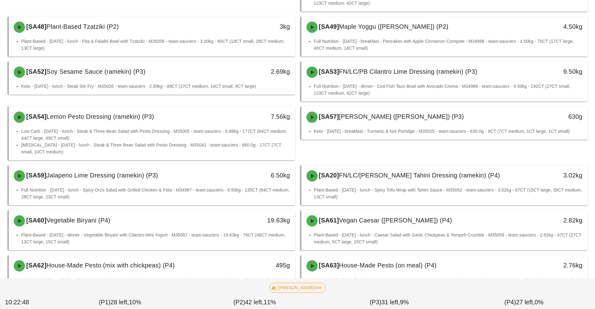
scroll to position [270, 0]
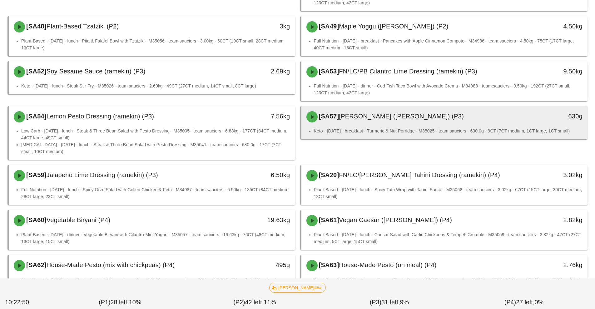
click at [385, 119] on span "[PERSON_NAME] ([PERSON_NAME]) (P3)" at bounding box center [401, 116] width 125 height 7
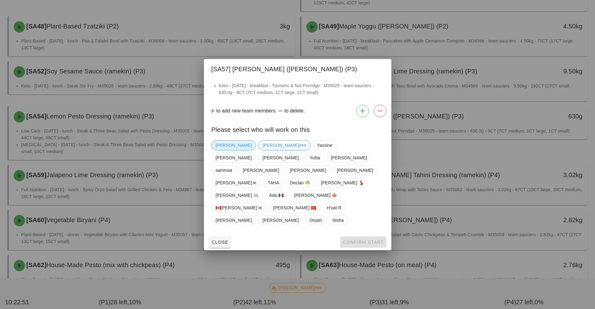
click at [222, 150] on span "[PERSON_NAME]" at bounding box center [233, 144] width 36 height 9
click at [358, 236] on button "Confirm Start" at bounding box center [363, 241] width 46 height 11
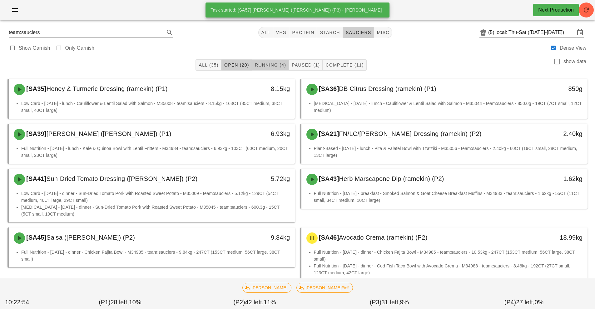
click at [267, 69] on button "Running (4)" at bounding box center [270, 64] width 37 height 11
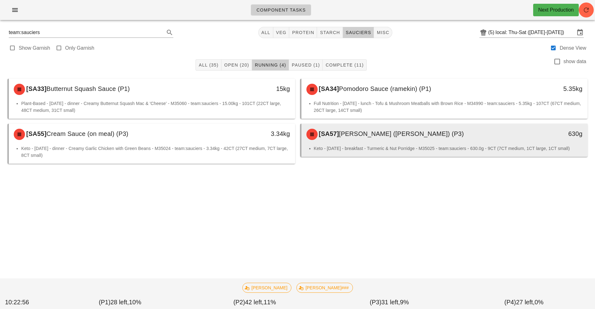
click at [363, 143] on div "[SA57] [PERSON_NAME] ([PERSON_NAME]) (P3)" at bounding box center [408, 134] width 213 height 19
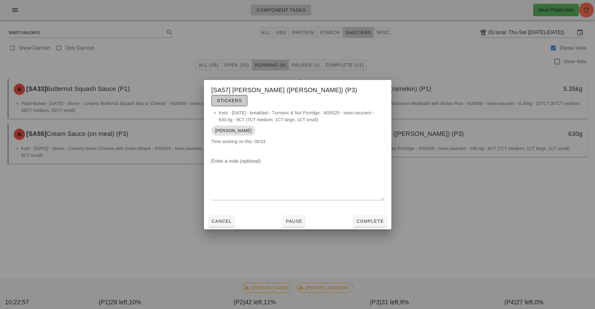
click at [247, 99] on button "Stickers" at bounding box center [229, 100] width 36 height 11
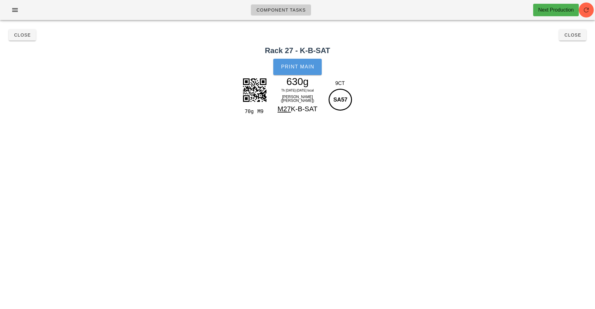
click at [314, 69] on span "Print Main" at bounding box center [298, 67] width 34 height 6
click at [576, 36] on span "Close" at bounding box center [572, 34] width 17 height 5
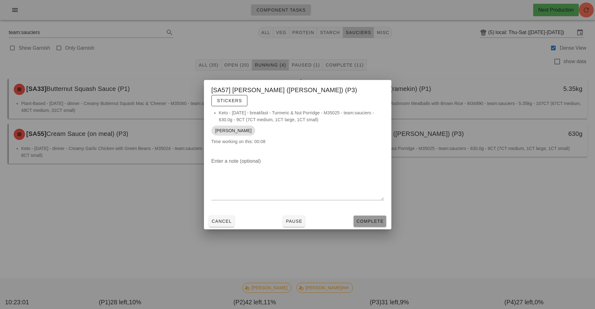
click at [366, 218] on span "Complete" at bounding box center [369, 220] width 27 height 5
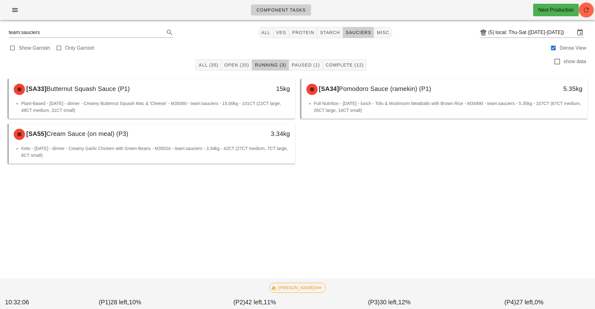
click at [369, 45] on div "Show Garnish Only Garnish Dense View" at bounding box center [297, 47] width 587 height 15
click at [236, 64] on span "Open (20)" at bounding box center [236, 64] width 25 height 5
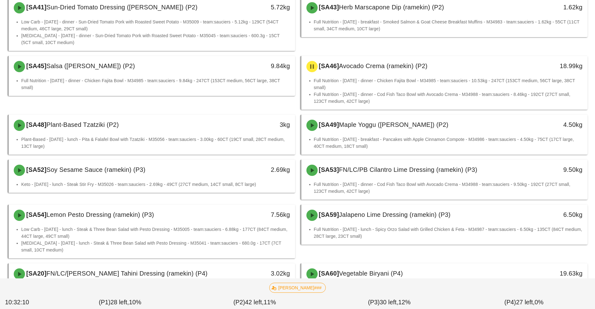
scroll to position [172, 0]
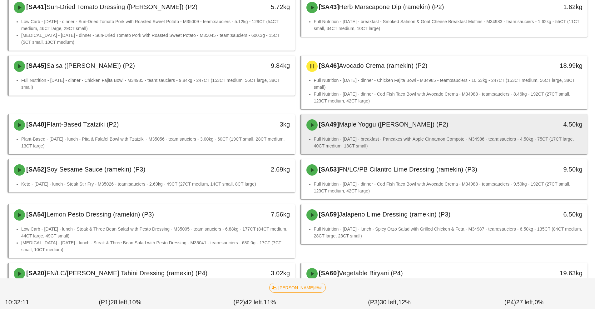
click at [389, 137] on li "Full Nutrition - [DATE] - breakfast - Pancakes with Apple Cinnamon Compote - M3…" at bounding box center [448, 142] width 269 height 14
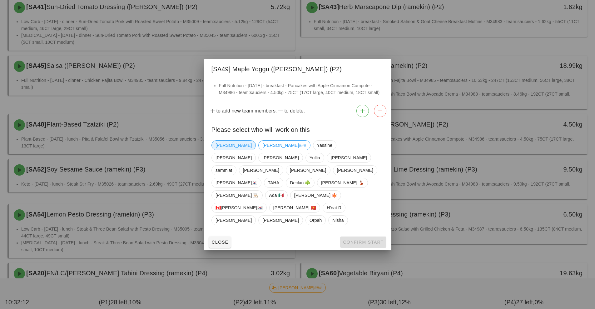
click at [226, 150] on span "[PERSON_NAME]" at bounding box center [233, 144] width 36 height 9
click at [359, 239] on span "Confirm Start" at bounding box center [362, 241] width 41 height 5
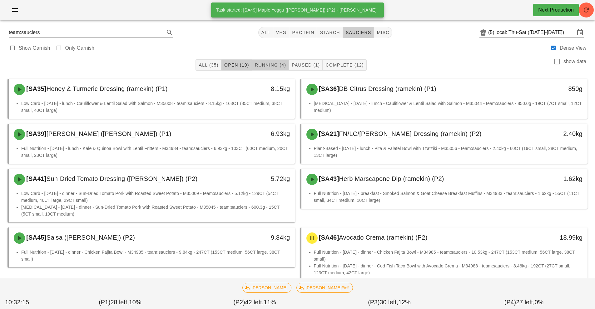
click at [268, 67] on span "Running (4)" at bounding box center [270, 64] width 32 height 5
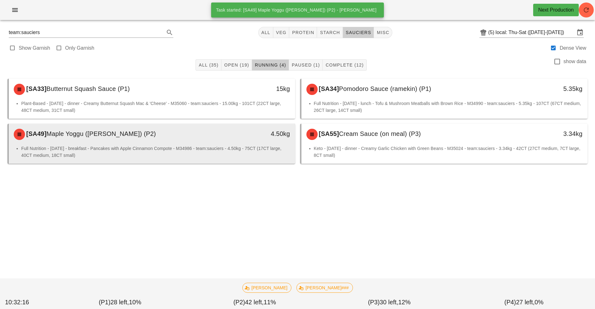
click at [227, 149] on li "Full Nutrition - [DATE] - breakfast - Pancakes with Apple Cinnamon Compote - M3…" at bounding box center [155, 152] width 269 height 14
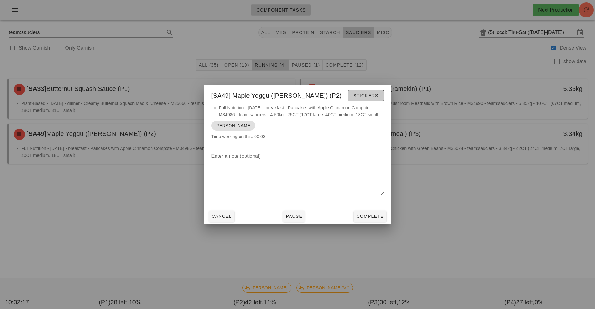
click at [370, 100] on button "Stickers" at bounding box center [365, 95] width 36 height 11
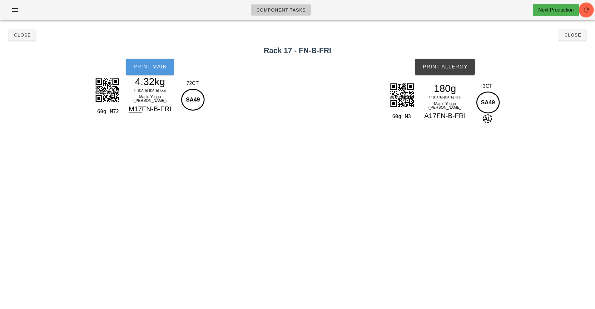
click at [158, 66] on span "Print Main" at bounding box center [150, 67] width 34 height 6
click at [460, 59] on button "Print Allergy" at bounding box center [445, 67] width 60 height 16
click at [571, 30] on button "Close" at bounding box center [572, 34] width 27 height 11
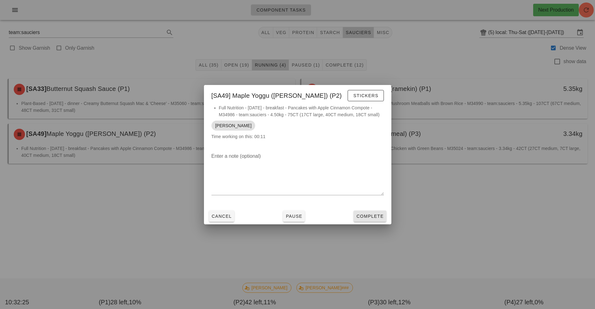
click at [366, 212] on button "Complete" at bounding box center [369, 215] width 32 height 11
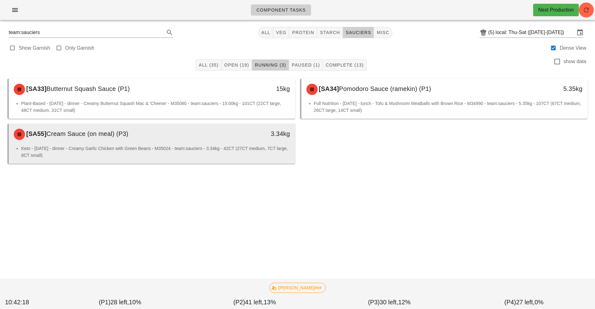
click at [228, 140] on div "3.34kg" at bounding box center [258, 134] width 71 height 19
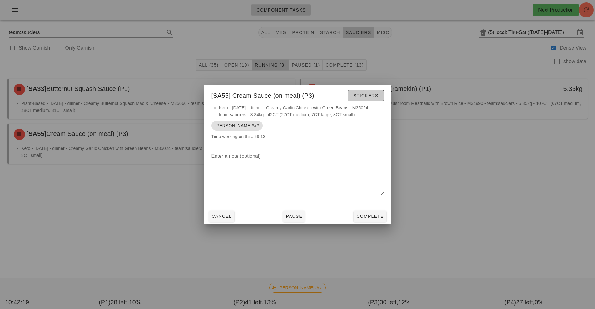
click at [362, 95] on span "Stickers" at bounding box center [365, 95] width 25 height 5
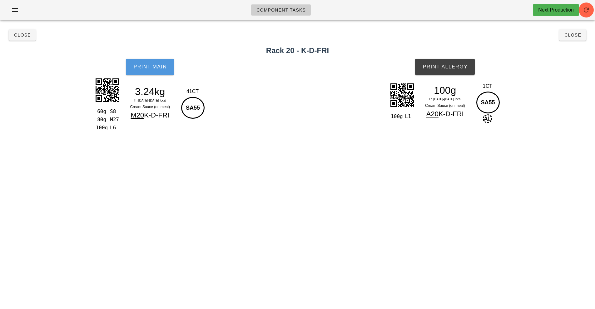
click at [157, 64] on span "Print Main" at bounding box center [150, 67] width 34 height 6
click at [438, 66] on span "Print Allergy" at bounding box center [444, 67] width 45 height 6
click at [20, 34] on span "Close" at bounding box center [22, 34] width 17 height 5
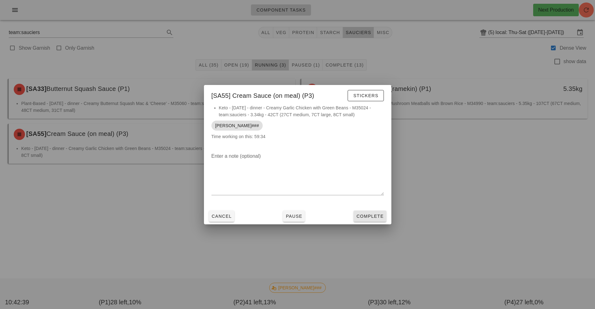
click at [360, 210] on button "Complete" at bounding box center [369, 215] width 32 height 11
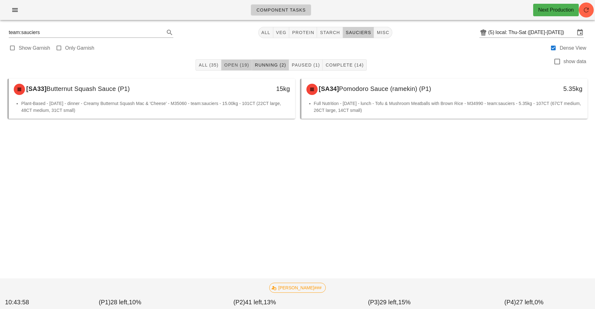
click at [230, 61] on button "Open (19)" at bounding box center [236, 64] width 31 height 11
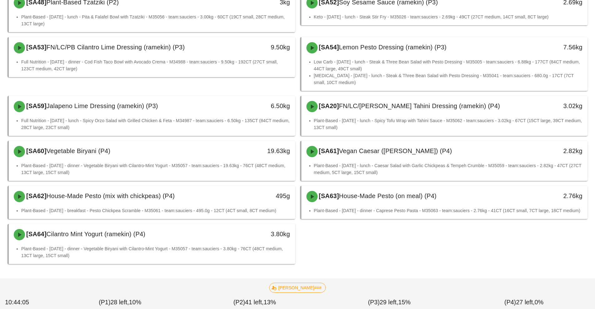
scroll to position [301, 0]
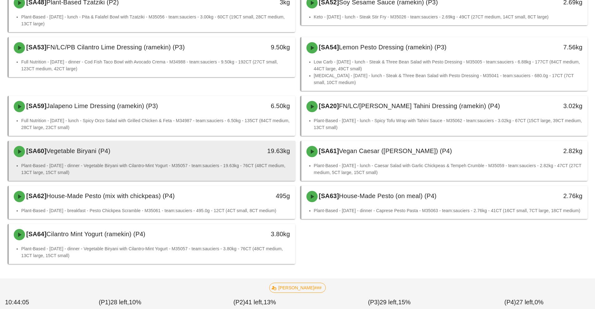
click at [197, 162] on li "Plant-Based - [DATE] - dinner - Vegetable Biryani with Cilantro-Mint Yogurt - M…" at bounding box center [155, 169] width 269 height 14
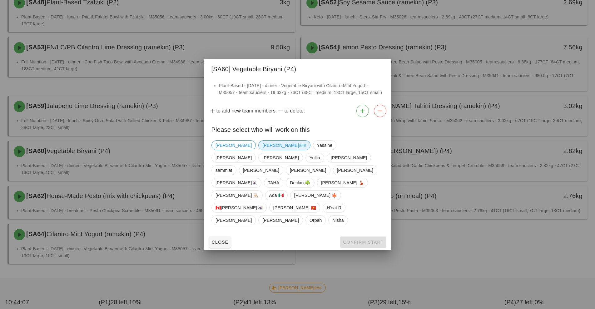
click at [262, 150] on span "[PERSON_NAME]###" at bounding box center [284, 144] width 44 height 9
click at [347, 236] on button "Confirm Start" at bounding box center [363, 241] width 46 height 11
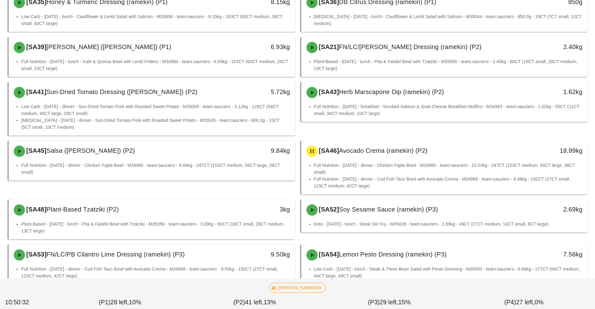
scroll to position [102, 0]
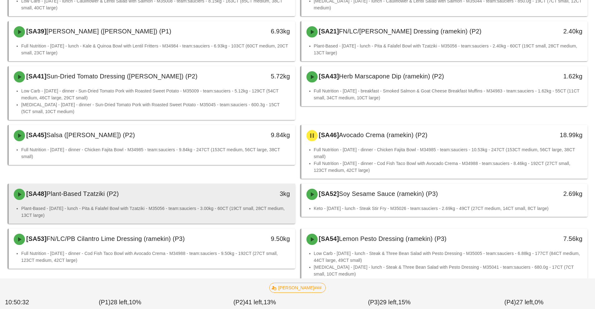
click at [247, 204] on div "[SA48] Plant-Based Tzatziki (P2) 3kg" at bounding box center [152, 194] width 286 height 21
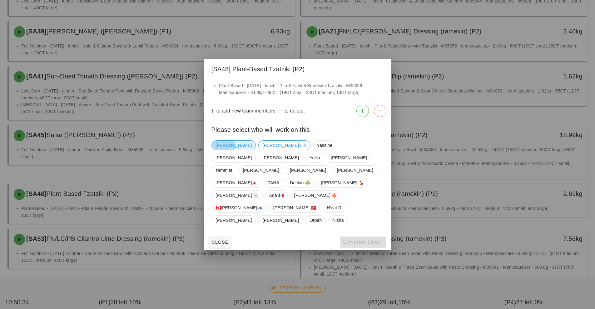
click at [220, 150] on span "[PERSON_NAME]" at bounding box center [233, 144] width 36 height 9
click at [367, 239] on span "Confirm Start" at bounding box center [362, 241] width 41 height 5
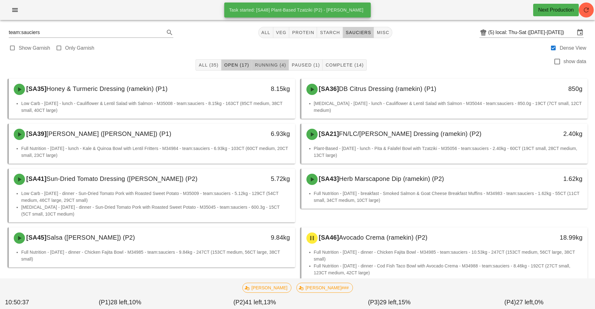
click at [265, 65] on span "Running (4)" at bounding box center [270, 64] width 32 height 5
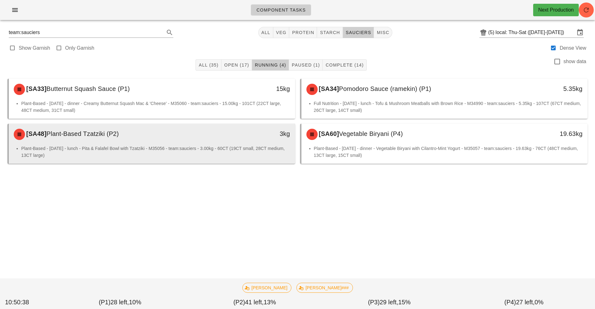
click at [282, 154] on li "Plant-Based - [DATE] - lunch - Pita & Falafel Bowl with Tzatziki - M35056 - tea…" at bounding box center [155, 152] width 269 height 14
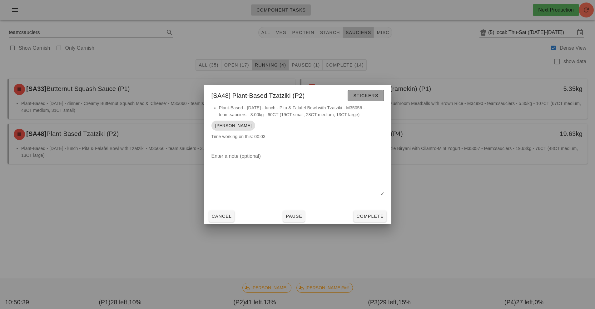
click at [377, 94] on span "Stickers" at bounding box center [365, 95] width 25 height 5
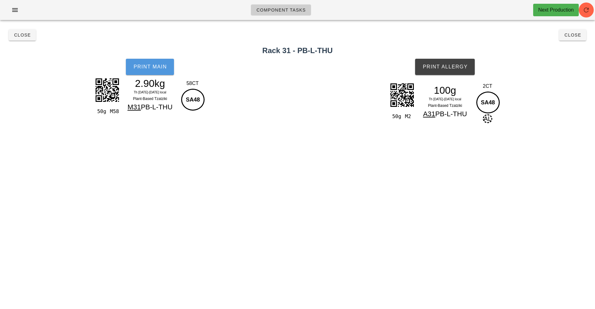
click at [158, 67] on span "Print Main" at bounding box center [150, 67] width 34 height 6
click at [470, 61] on button "Print Allergy" at bounding box center [445, 67] width 60 height 16
click at [574, 36] on span "Close" at bounding box center [572, 34] width 17 height 5
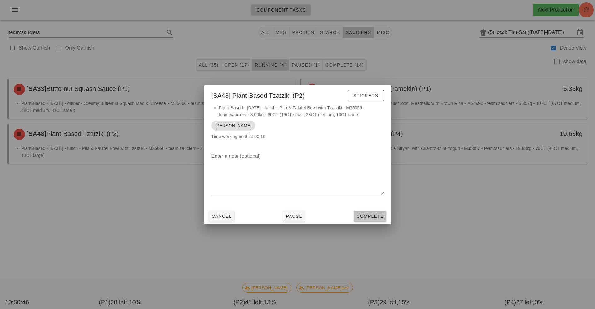
click at [382, 221] on button "Complete" at bounding box center [369, 215] width 32 height 11
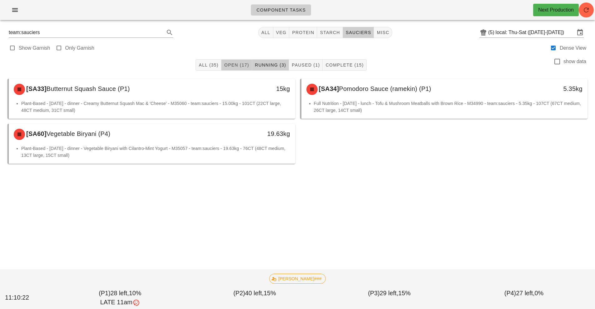
click at [228, 65] on span "Open (17)" at bounding box center [236, 64] width 25 height 5
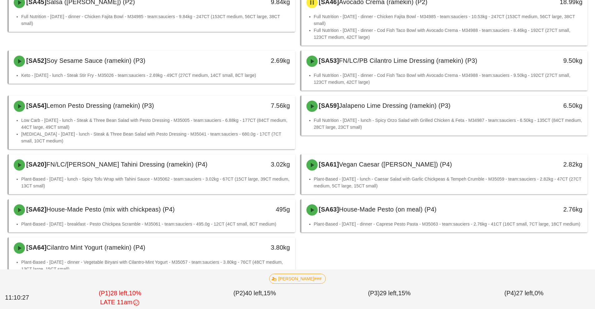
scroll to position [256, 0]
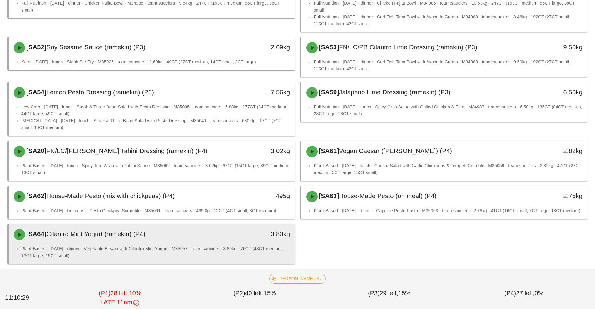
click at [244, 247] on li "Plant-Based - [DATE] - dinner - Vegetable Biryani with Cilantro-Mint Yogurt - M…" at bounding box center [155, 252] width 269 height 14
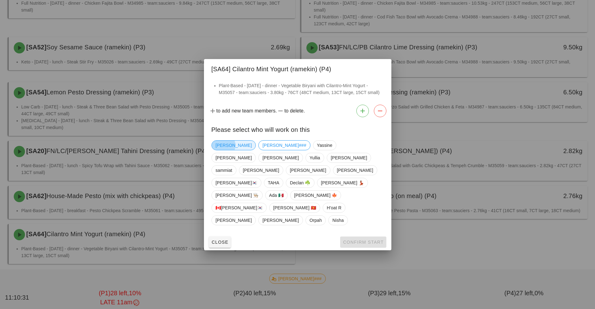
click at [228, 150] on span "[PERSON_NAME]" at bounding box center [233, 144] width 36 height 9
click at [368, 239] on span "Confirm Start" at bounding box center [362, 241] width 41 height 5
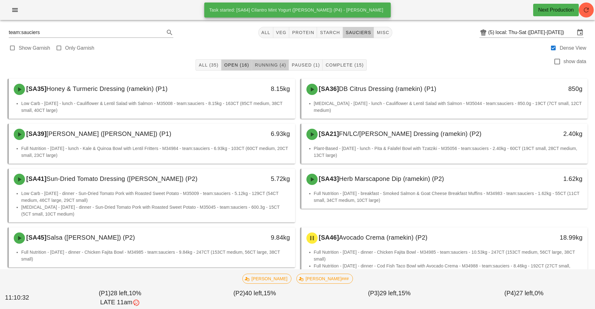
click at [273, 65] on span "Running (4)" at bounding box center [270, 64] width 32 height 5
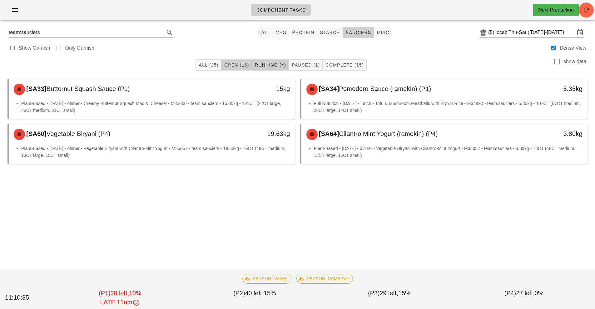
click at [237, 64] on span "Open (16)" at bounding box center [236, 64] width 25 height 5
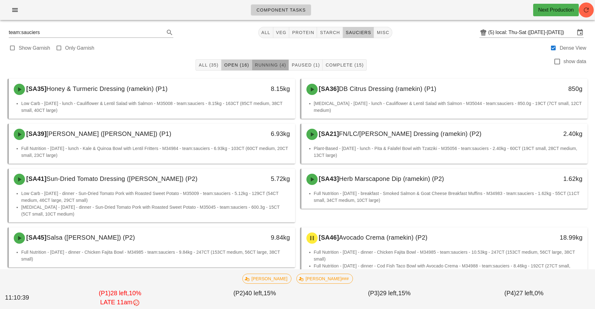
click at [267, 67] on span "Running (4)" at bounding box center [270, 64] width 32 height 5
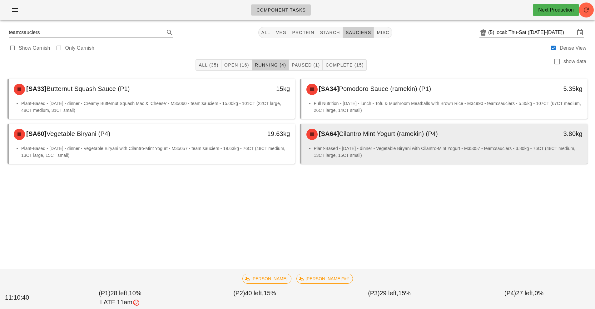
click at [396, 141] on div "[SA64] Cilantro Mint Yogurt (ramekin) (P4)" at bounding box center [408, 134] width 213 height 19
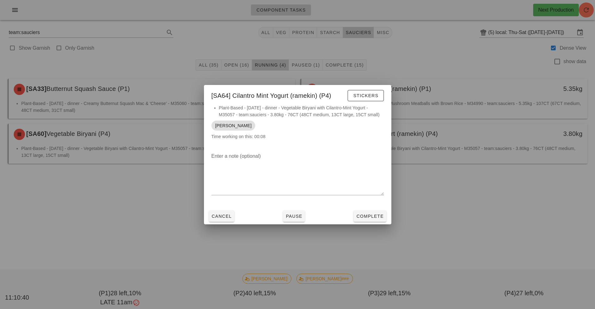
click at [374, 99] on button "Stickers" at bounding box center [365, 95] width 36 height 11
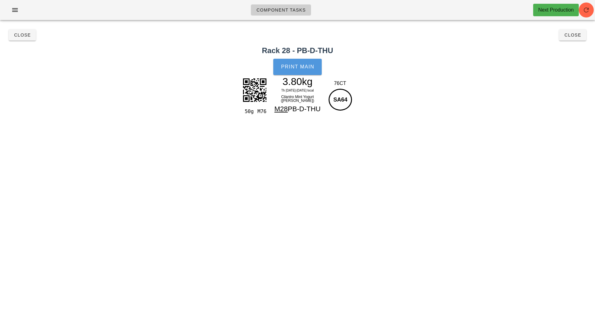
click at [286, 62] on button "Print Main" at bounding box center [297, 67] width 48 height 16
click at [560, 37] on button "Close" at bounding box center [572, 34] width 27 height 11
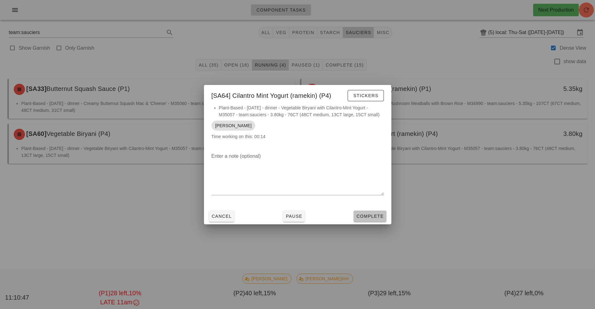
click at [379, 215] on span "Complete" at bounding box center [369, 215] width 27 height 5
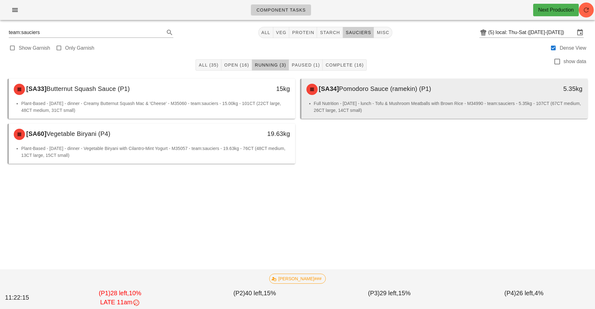
click at [391, 101] on li "Full Nutrition - [DATE] - lunch - Tofu & Mushroom Meatballs with Brown Rice - M…" at bounding box center [448, 107] width 269 height 14
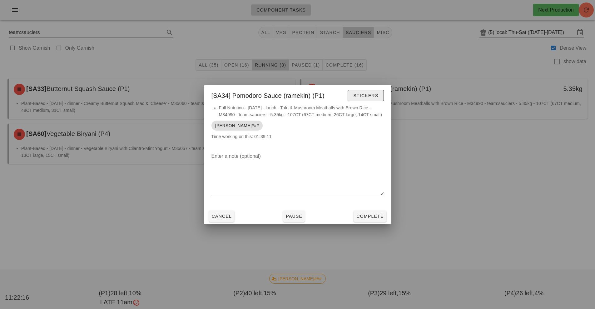
click at [370, 95] on span "Stickers" at bounding box center [365, 95] width 25 height 5
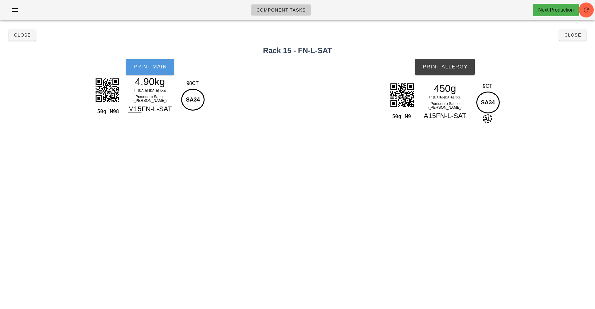
click at [150, 71] on button "Print Main" at bounding box center [150, 67] width 48 height 16
click at [448, 71] on button "Print Allergy" at bounding box center [445, 67] width 60 height 16
click at [16, 33] on span "Close" at bounding box center [22, 34] width 17 height 5
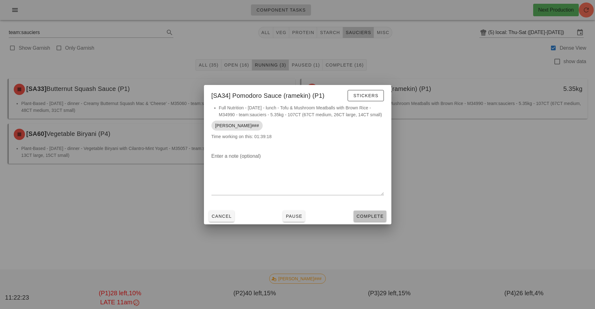
click at [364, 212] on button "Complete" at bounding box center [369, 215] width 32 height 11
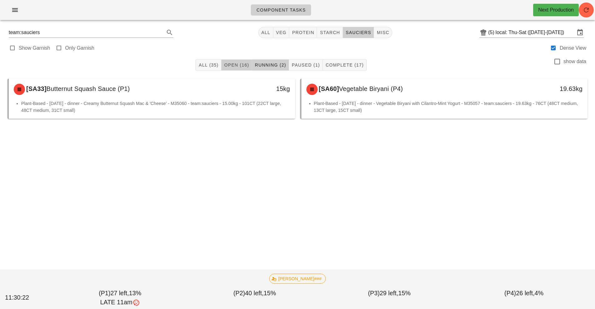
click at [237, 64] on span "Open (16)" at bounding box center [236, 64] width 25 height 5
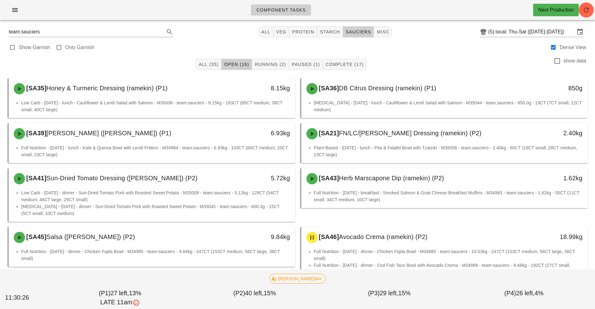
scroll to position [1, 0]
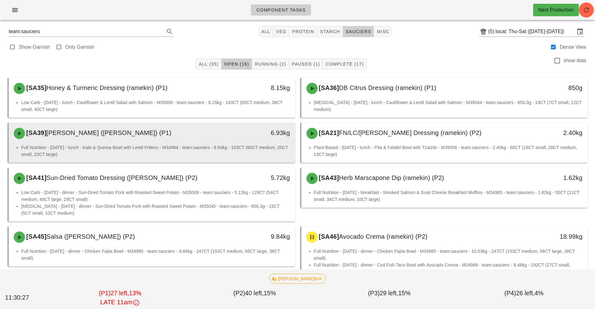
click at [232, 140] on div "6.93kg" at bounding box center [258, 133] width 71 height 19
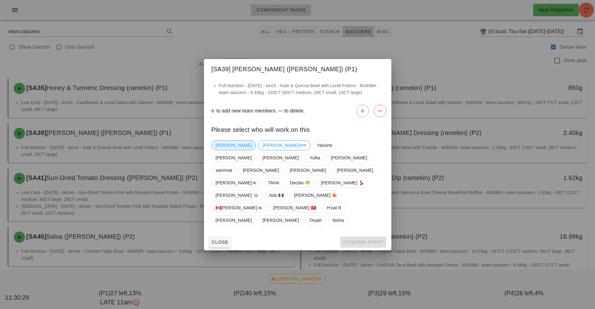
click at [226, 150] on span "[PERSON_NAME]" at bounding box center [233, 144] width 36 height 9
click at [369, 239] on span "Confirm Start" at bounding box center [362, 241] width 41 height 5
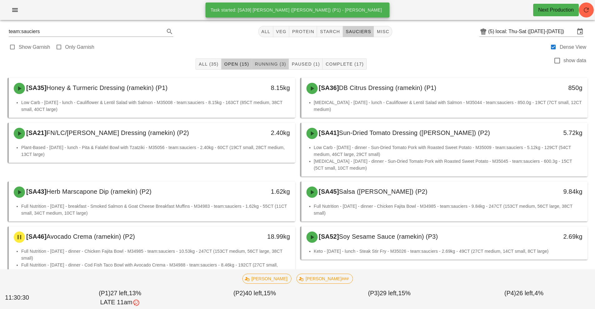
click at [275, 67] on button "Running (3)" at bounding box center [270, 63] width 37 height 11
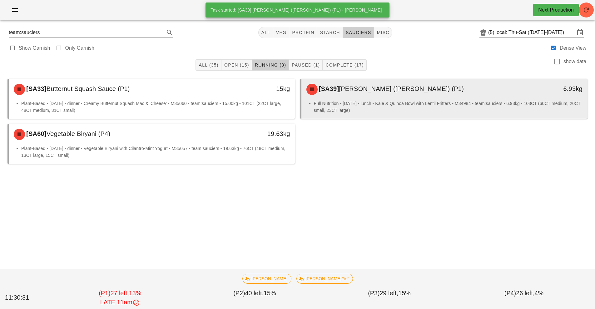
click at [356, 106] on li "Full Nutrition - [DATE] - lunch - Kale & Quinoa Bowl with Lentil Fritters - M34…" at bounding box center [448, 107] width 269 height 14
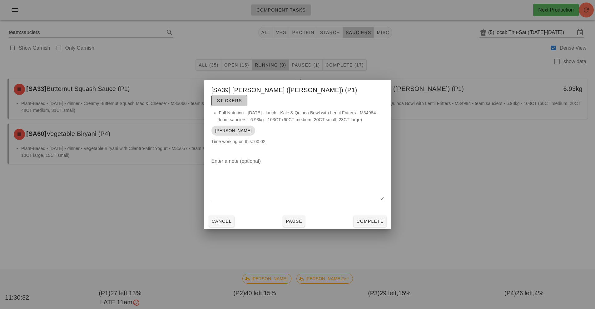
click at [242, 98] on span "Stickers" at bounding box center [229, 100] width 25 height 5
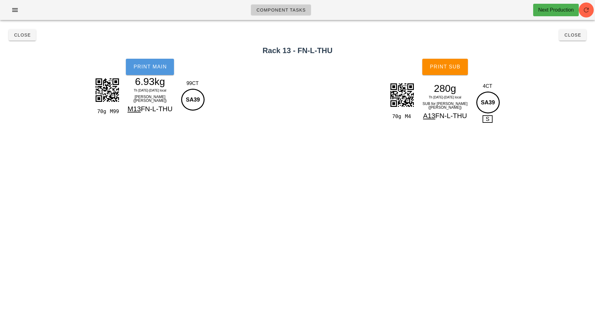
click at [159, 61] on button "Print Main" at bounding box center [150, 67] width 48 height 16
click at [453, 71] on button "Print Sub" at bounding box center [445, 67] width 46 height 16
click at [574, 40] on button "Close" at bounding box center [572, 34] width 27 height 11
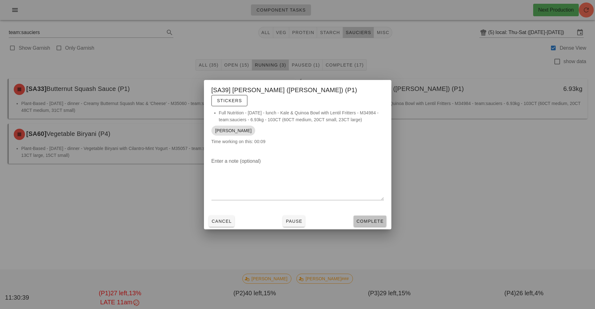
click at [379, 218] on span "Complete" at bounding box center [369, 220] width 27 height 5
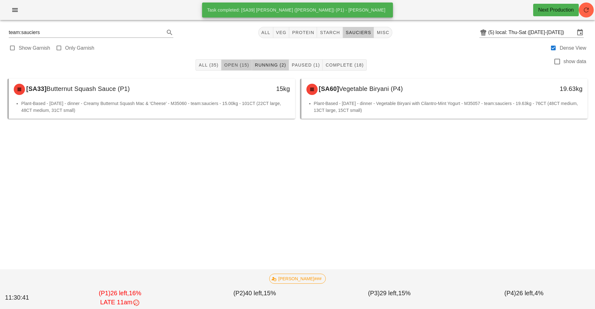
click at [234, 66] on span "Open (15)" at bounding box center [236, 64] width 25 height 5
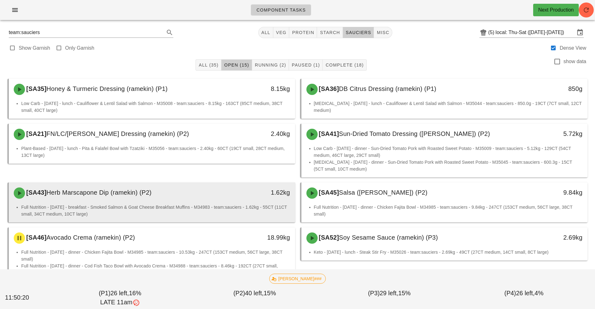
click at [213, 207] on li "Full Nutrition - [DATE] - breakfast - Smoked Salmon & Goat Cheese Breakfast Muf…" at bounding box center [155, 210] width 269 height 14
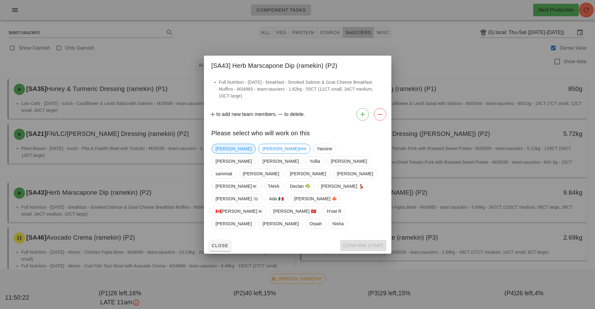
click at [222, 153] on span "[PERSON_NAME]" at bounding box center [233, 148] width 36 height 9
click at [363, 243] on span "Confirm Start" at bounding box center [362, 245] width 41 height 5
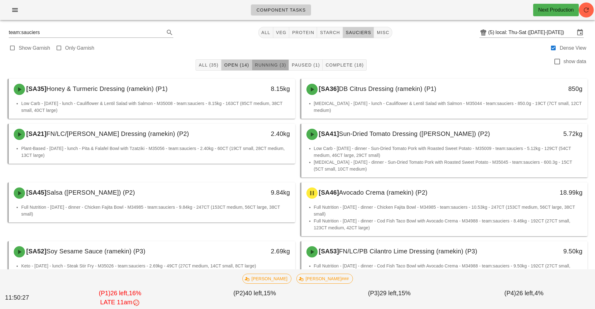
click at [267, 65] on span "Running (3)" at bounding box center [270, 64] width 32 height 5
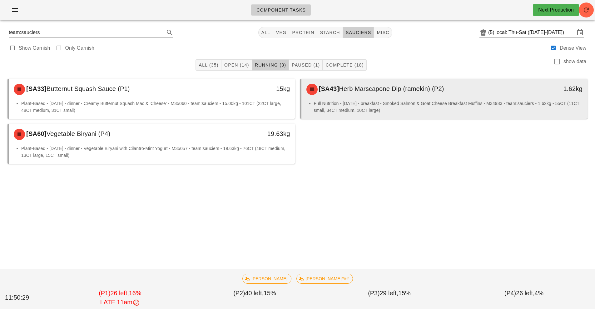
click at [386, 94] on div "[SA43] Herb Marscapone Dip (ramekin) (P2)" at bounding box center [408, 89] width 213 height 19
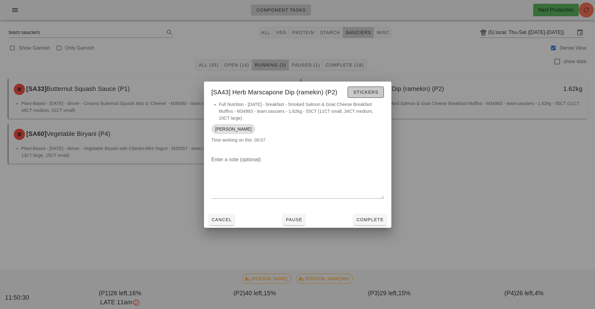
click at [365, 90] on span "Stickers" at bounding box center [365, 92] width 25 height 5
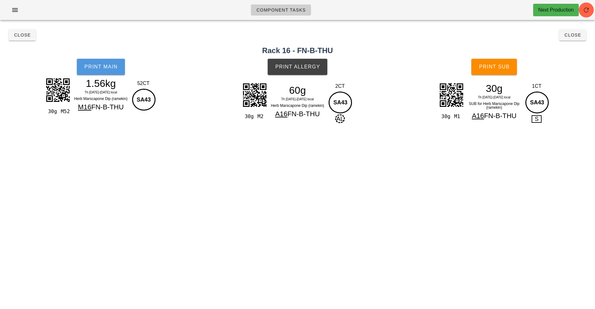
click at [113, 61] on button "Print Main" at bounding box center [101, 67] width 48 height 16
click at [297, 60] on button "Print Allergy" at bounding box center [297, 67] width 60 height 16
click at [503, 71] on button "Print Sub" at bounding box center [494, 67] width 46 height 16
click at [569, 39] on button "Close" at bounding box center [572, 34] width 27 height 11
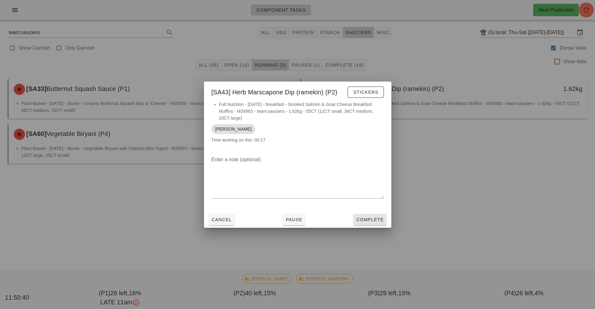
click at [372, 221] on span "Complete" at bounding box center [369, 219] width 27 height 5
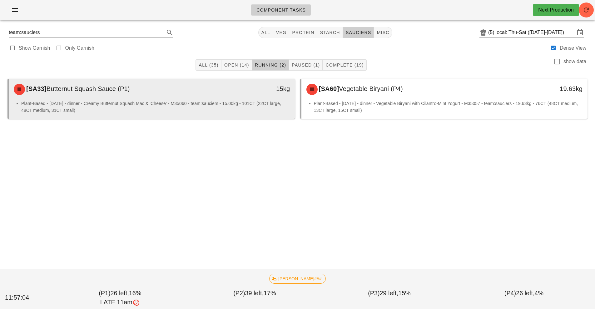
click at [243, 105] on li "Plant-Based - [DATE] - dinner - Creamy Butternut Squash Mac & 'Cheese' - M35060…" at bounding box center [155, 107] width 269 height 14
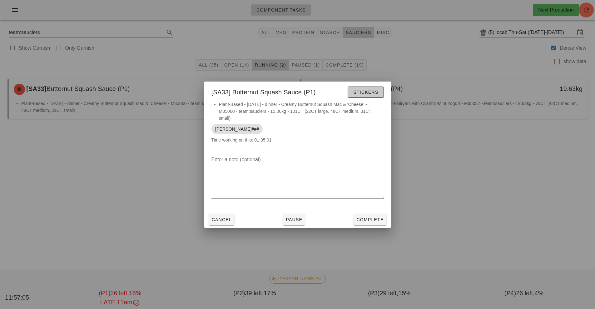
click at [363, 95] on span "Stickers" at bounding box center [365, 92] width 25 height 5
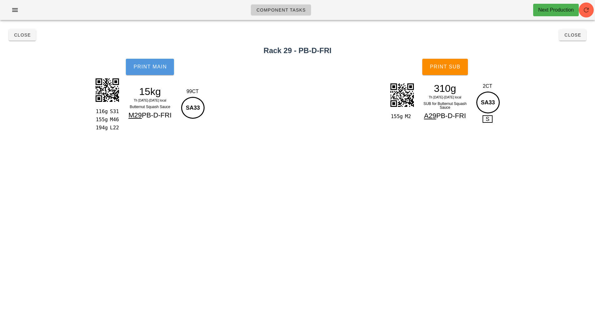
click at [154, 68] on span "Print Main" at bounding box center [150, 67] width 34 height 6
click at [142, 72] on button "Print Main" at bounding box center [150, 67] width 48 height 16
click at [441, 66] on span "Print Sub" at bounding box center [444, 67] width 31 height 6
click at [18, 34] on span "Close" at bounding box center [22, 34] width 17 height 5
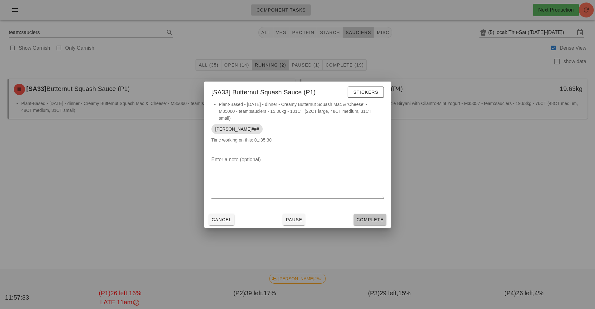
click at [367, 220] on button "Complete" at bounding box center [369, 219] width 32 height 11
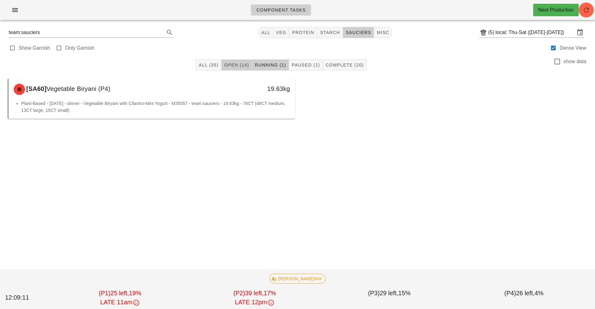
click at [239, 67] on span "Open (14)" at bounding box center [236, 64] width 25 height 5
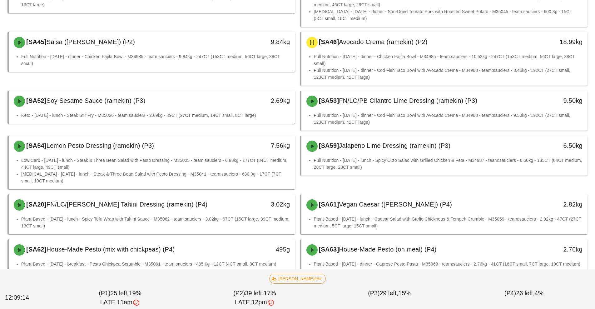
scroll to position [166, 0]
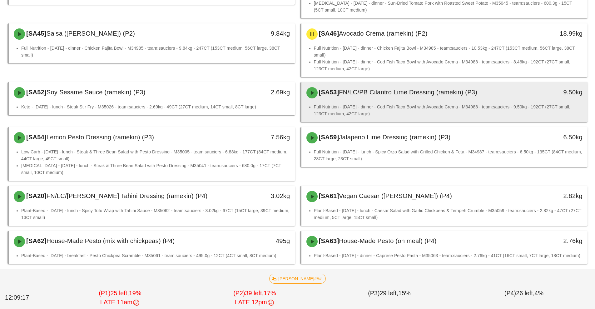
click at [460, 92] on div "[SA53] FN/LC/PB Cilantro Lime Dressing (ramekin) (P3)" at bounding box center [408, 92] width 213 height 19
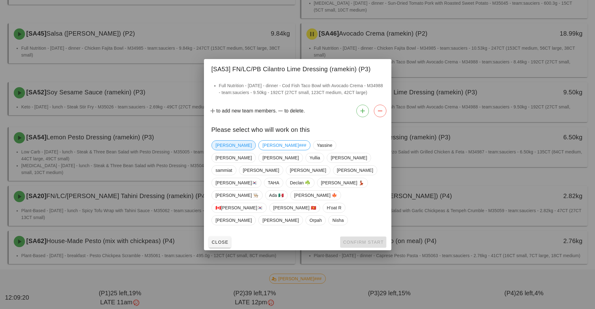
click at [223, 150] on span "[PERSON_NAME]" at bounding box center [233, 144] width 36 height 9
click at [356, 239] on span "Confirm Start" at bounding box center [362, 241] width 41 height 5
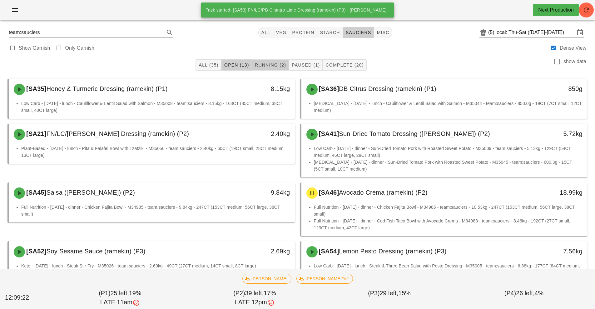
click at [267, 64] on span "Running (2)" at bounding box center [270, 64] width 32 height 5
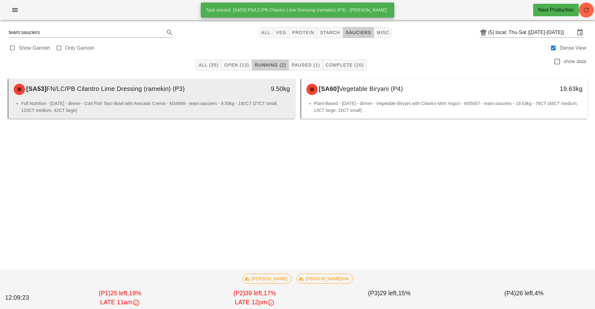
click at [248, 108] on li "Full Nutrition - [DATE] - dinner - Cod Fish Taco Bowl with Avocado Crema - M349…" at bounding box center [155, 107] width 269 height 14
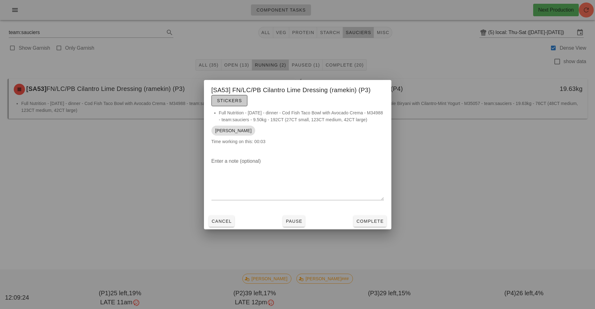
click at [222, 103] on span "Stickers" at bounding box center [229, 100] width 25 height 5
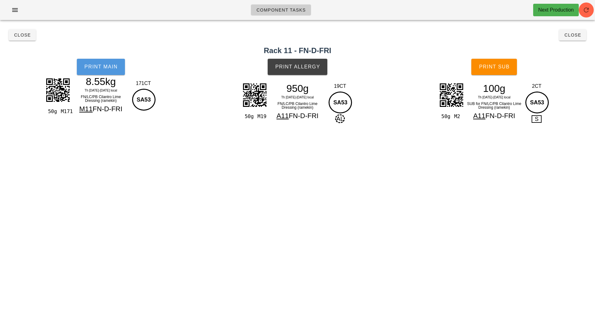
click at [111, 73] on button "Print Main" at bounding box center [101, 67] width 48 height 16
click at [317, 72] on button "Print Allergy" at bounding box center [297, 67] width 60 height 16
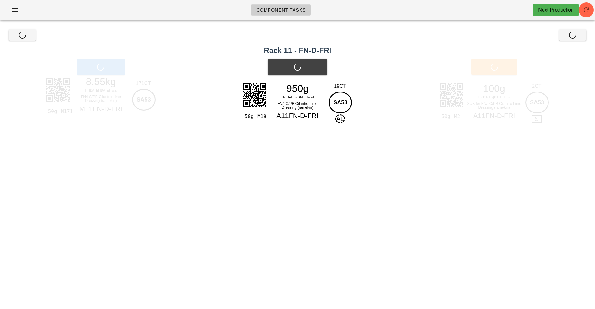
click at [509, 49] on h2 "Rack 11 - FN-D-FRI" at bounding box center [297, 50] width 587 height 11
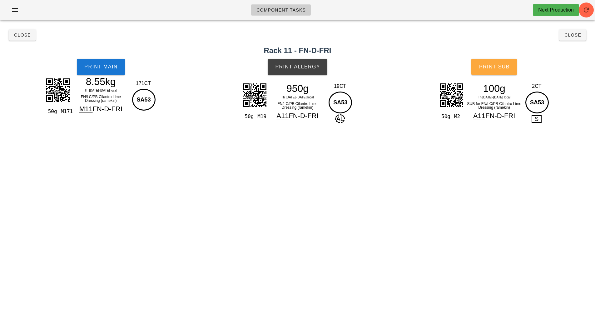
click at [505, 68] on span "Print Sub" at bounding box center [493, 67] width 31 height 6
click at [574, 36] on span "Close" at bounding box center [572, 34] width 17 height 5
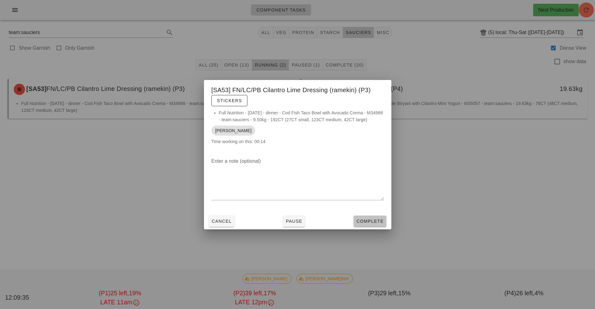
click at [376, 221] on span "Complete" at bounding box center [369, 220] width 27 height 5
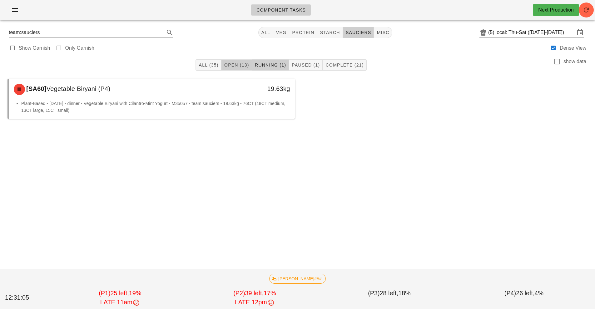
click at [233, 69] on button "Open (13)" at bounding box center [236, 64] width 31 height 11
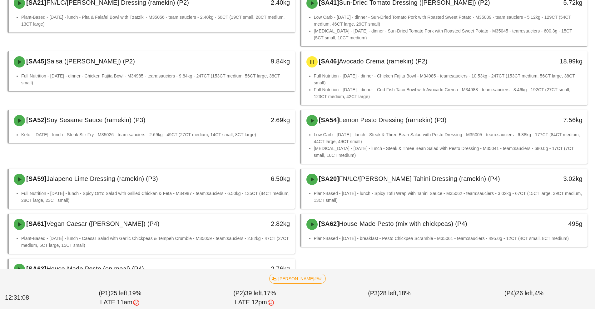
scroll to position [134, 0]
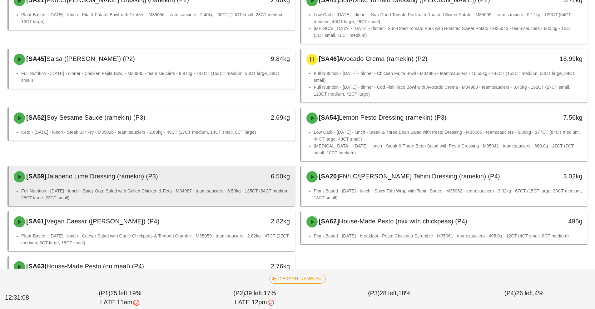
click at [237, 190] on li "Full Nutrition - [DATE] - lunch - Spicy Orzo Salad with Grilled Chicken & Feta …" at bounding box center [155, 194] width 269 height 14
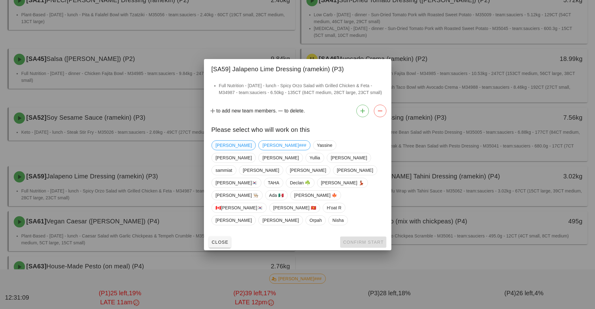
click at [221, 150] on span "[PERSON_NAME]" at bounding box center [233, 144] width 36 height 9
click at [382, 236] on button "Confirm Start" at bounding box center [363, 241] width 46 height 11
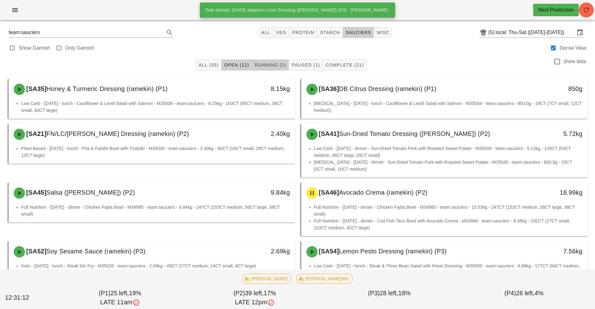
click at [278, 59] on button "Running (2)" at bounding box center [270, 64] width 37 height 11
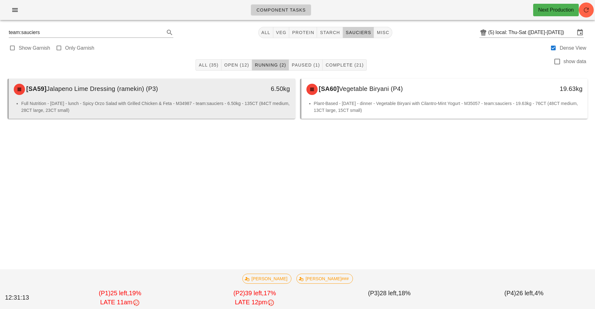
click at [273, 112] on li "Full Nutrition - [DATE] - lunch - Spicy Orzo Salad with Grilled Chicken & Feta …" at bounding box center [155, 107] width 269 height 14
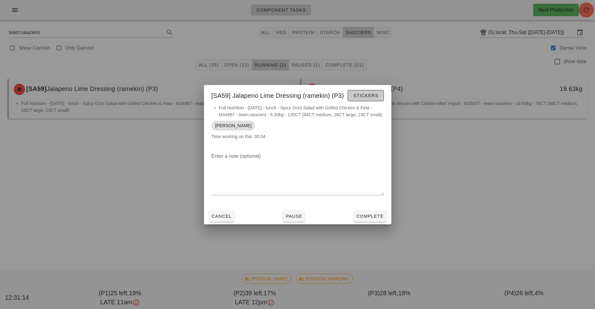
click at [357, 100] on button "Stickers" at bounding box center [365, 95] width 36 height 11
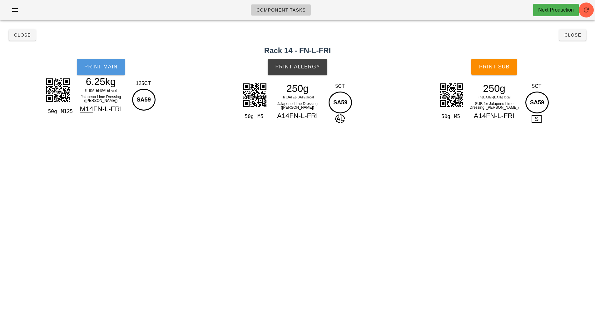
click at [108, 65] on span "Print Main" at bounding box center [101, 67] width 34 height 6
click at [302, 72] on button "Print Allergy" at bounding box center [297, 67] width 60 height 16
click at [505, 74] on button "Print Sub" at bounding box center [494, 67] width 46 height 16
click at [568, 46] on h2 "Rack 14 - FN-L-FRI" at bounding box center [297, 50] width 587 height 11
click at [570, 39] on button "Close" at bounding box center [572, 34] width 27 height 11
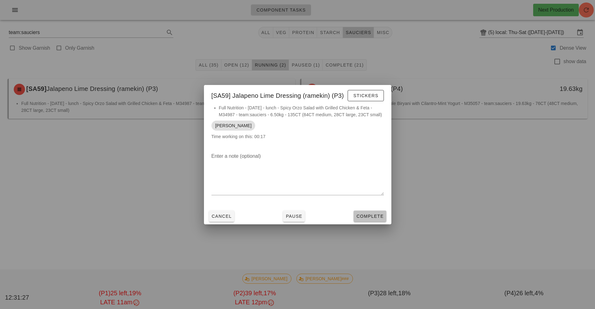
click at [361, 216] on span "Complete" at bounding box center [369, 215] width 27 height 5
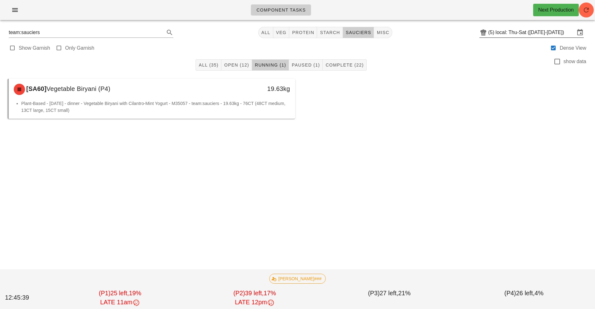
click at [517, 33] on input "local: Thu-Sat ([DATE]-[DATE])" at bounding box center [534, 32] width 79 height 10
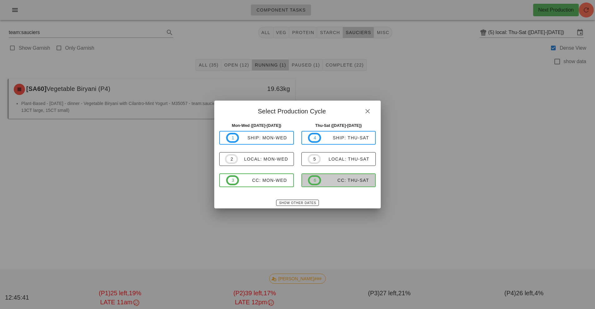
click at [337, 182] on div "CC: Thu-Sat" at bounding box center [345, 180] width 48 height 5
type input "CC: Thu-Sat ([DATE]-[DATE])"
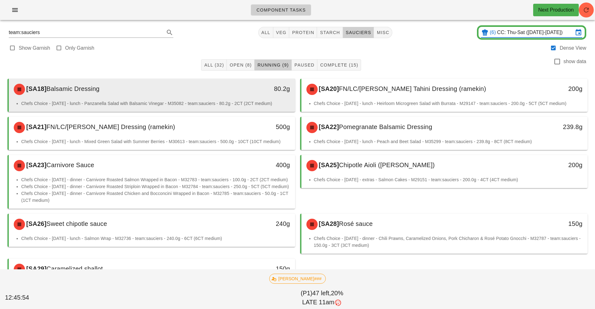
click at [218, 104] on li "Chefs Choice - [DATE] - lunch - Panzanella Salad with Balsamic Vinegar - M35082…" at bounding box center [155, 103] width 269 height 7
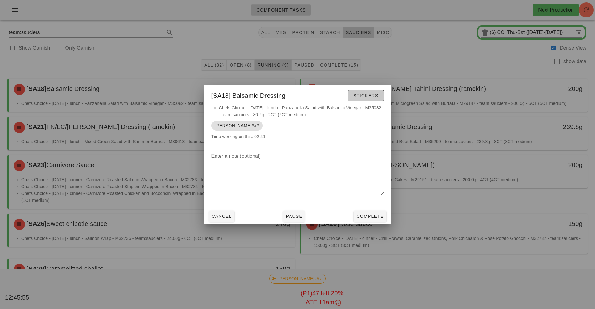
click at [366, 94] on span "Stickers" at bounding box center [365, 95] width 25 height 5
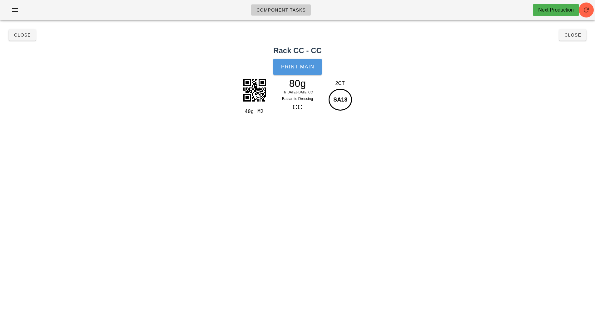
click at [288, 64] on span "Print Main" at bounding box center [298, 67] width 34 height 6
click at [26, 36] on span "Close" at bounding box center [22, 34] width 17 height 5
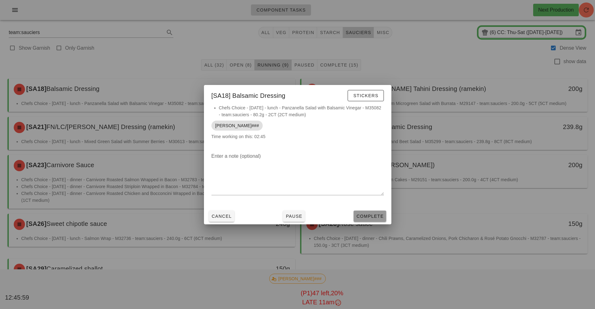
click at [366, 219] on button "Complete" at bounding box center [369, 215] width 32 height 11
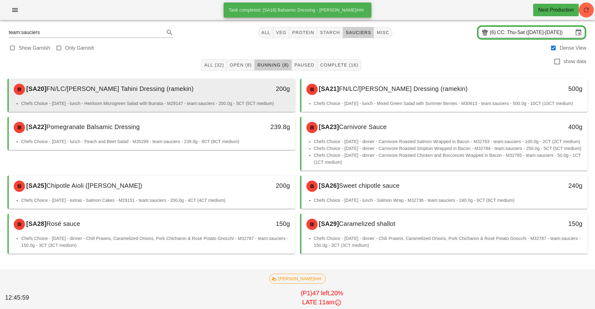
click at [210, 91] on div "[SA20] FN/LC/[PERSON_NAME] Tahini Dressing ([PERSON_NAME])" at bounding box center [116, 89] width 213 height 19
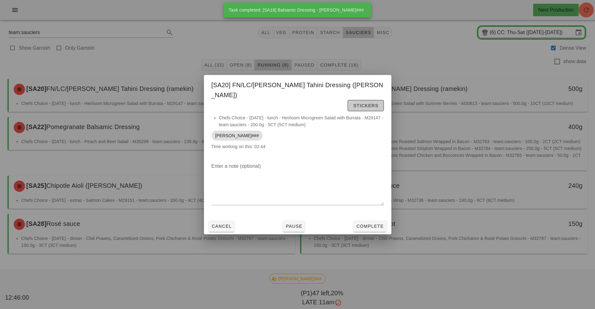
click at [347, 104] on button "Stickers" at bounding box center [365, 105] width 36 height 11
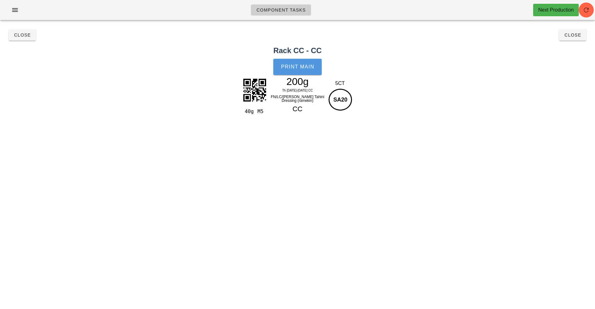
click at [297, 68] on span "Print Main" at bounding box center [298, 67] width 34 height 6
click at [20, 34] on span "Close" at bounding box center [22, 34] width 17 height 5
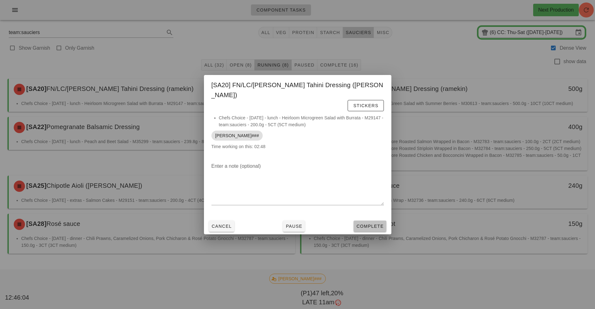
click at [361, 223] on span "Complete" at bounding box center [369, 225] width 27 height 5
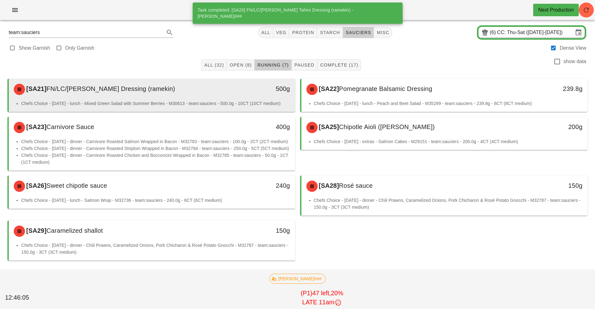
click at [230, 94] on div "500g" at bounding box center [258, 89] width 71 height 19
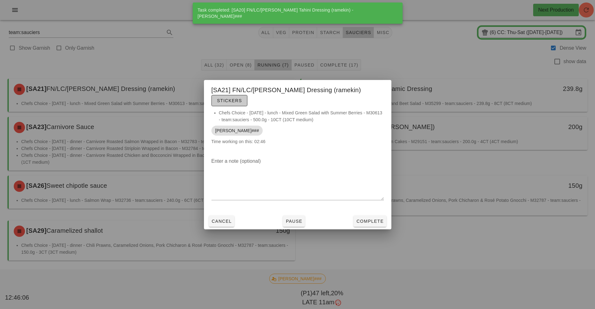
click at [247, 99] on button "Stickers" at bounding box center [229, 100] width 36 height 11
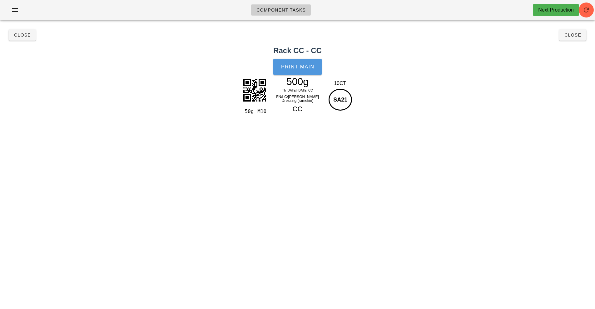
click at [294, 68] on span "Print Main" at bounding box center [298, 67] width 34 height 6
click at [21, 35] on span "Close" at bounding box center [22, 34] width 17 height 5
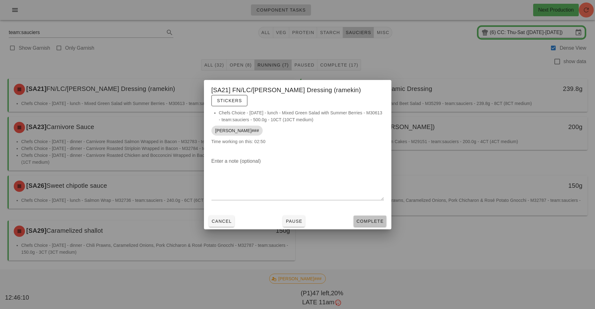
click at [373, 218] on span "Complete" at bounding box center [369, 220] width 27 height 5
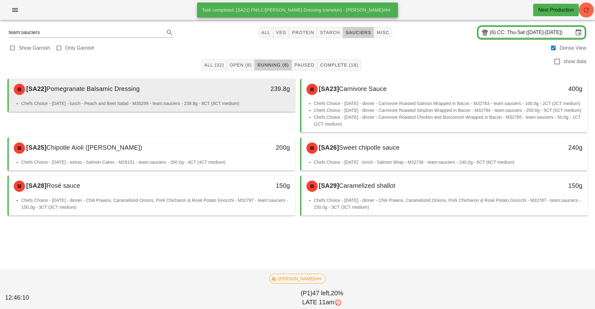
click at [247, 94] on div "239.8g" at bounding box center [258, 89] width 71 height 19
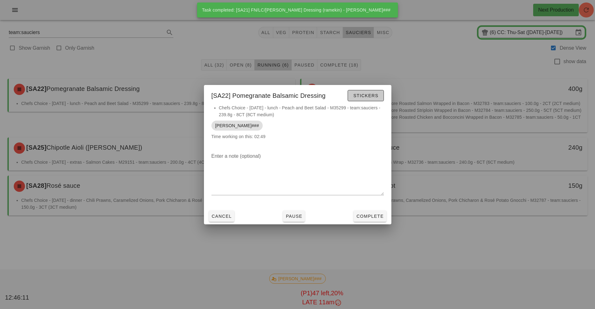
click at [363, 96] on span "Stickers" at bounding box center [365, 95] width 25 height 5
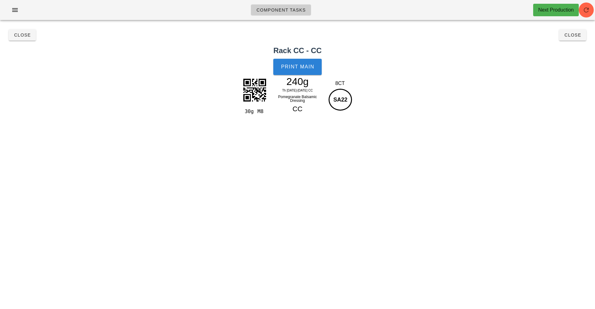
click at [305, 69] on span "Print Main" at bounding box center [298, 67] width 34 height 6
click at [22, 35] on span "Close" at bounding box center [22, 34] width 17 height 5
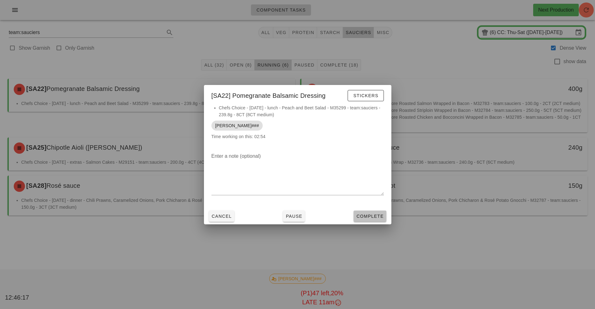
click at [368, 215] on span "Complete" at bounding box center [369, 215] width 27 height 5
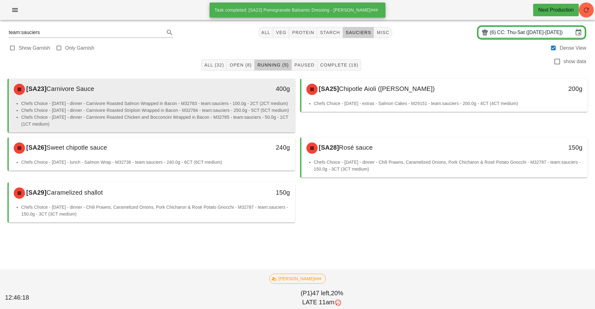
click at [238, 102] on li "Chefs Choice - [DATE] - dinner - Carnivore Roasted Salmon Wrapped in Bacon - M3…" at bounding box center [155, 103] width 269 height 7
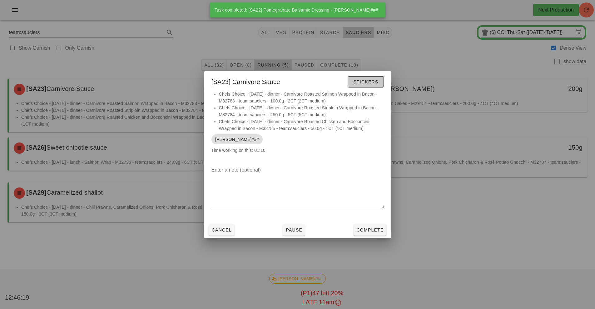
click at [363, 81] on span "Stickers" at bounding box center [365, 81] width 25 height 5
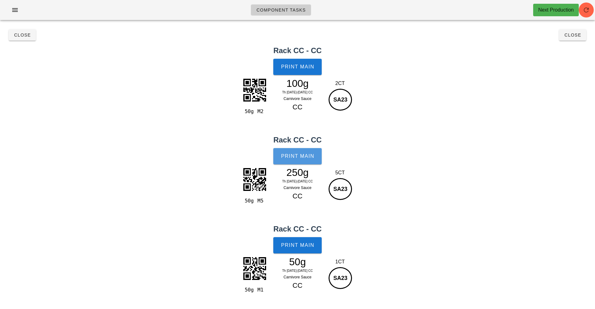
click at [296, 159] on span "Print Main" at bounding box center [298, 156] width 34 height 6
click at [23, 32] on span "Close" at bounding box center [22, 34] width 17 height 5
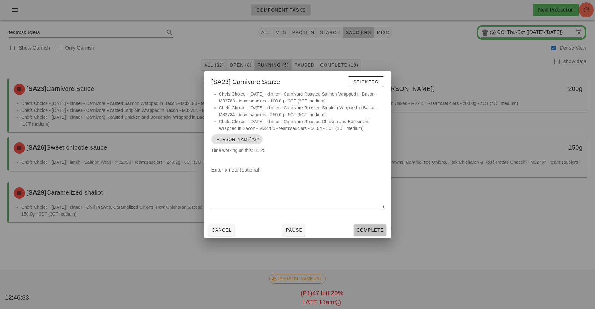
click at [364, 227] on span "Complete" at bounding box center [369, 229] width 27 height 5
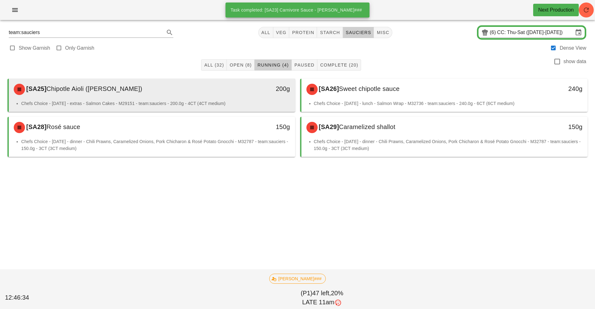
click at [222, 88] on div "[SA25] Chipotle Aioli ([PERSON_NAME])" at bounding box center [116, 89] width 213 height 19
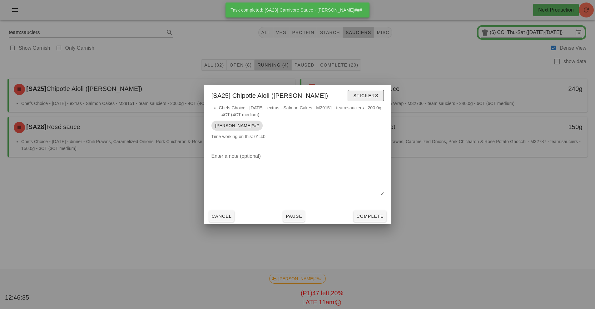
click at [373, 95] on span "Stickers" at bounding box center [365, 95] width 25 height 5
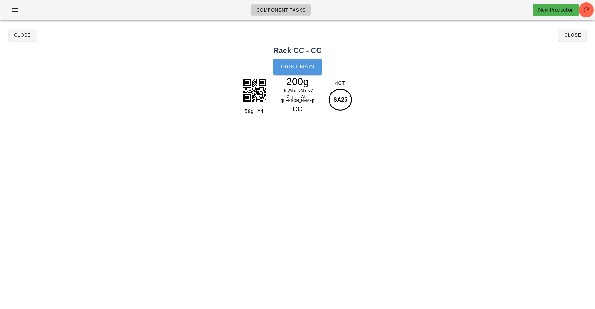
click at [299, 68] on span "Print Main" at bounding box center [298, 67] width 34 height 6
click at [17, 35] on span "Close" at bounding box center [22, 34] width 17 height 5
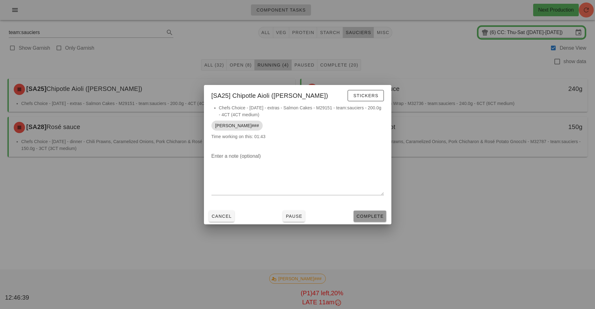
click at [358, 211] on button "Complete" at bounding box center [369, 215] width 32 height 11
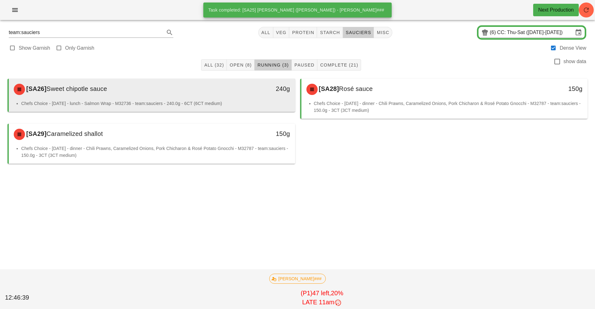
click at [196, 98] on div "[SA26] Sweet chipotle sauce" at bounding box center [116, 89] width 213 height 19
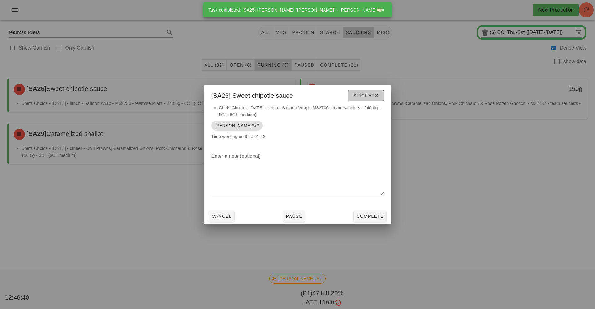
click at [360, 101] on button "Stickers" at bounding box center [365, 95] width 36 height 11
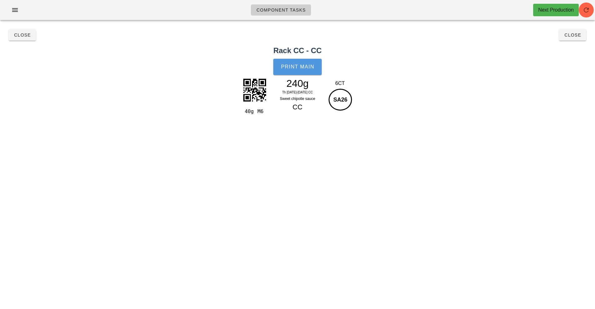
click at [297, 70] on button "Print Main" at bounding box center [297, 67] width 48 height 16
click at [25, 37] on span "Close" at bounding box center [22, 34] width 17 height 5
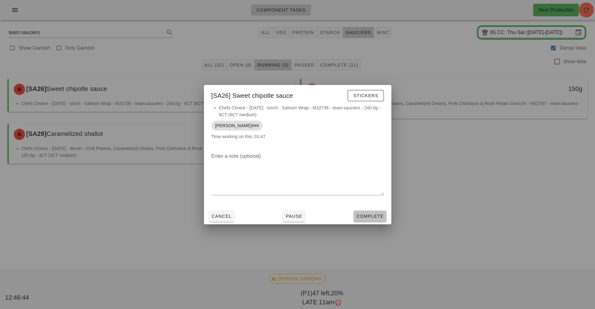
click at [372, 217] on span "Complete" at bounding box center [369, 215] width 27 height 5
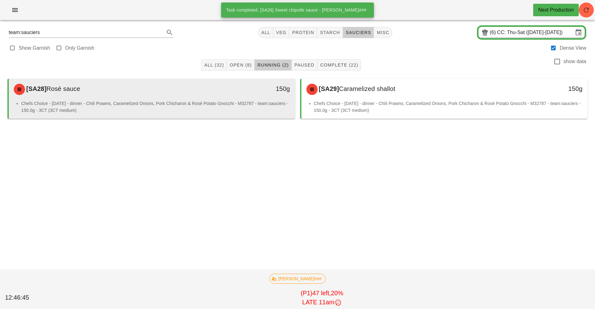
click at [218, 100] on li "Chefs Choice - [DATE] - dinner - Chili Prawns, Caramelized Onions, Pork Chichar…" at bounding box center [155, 107] width 269 height 14
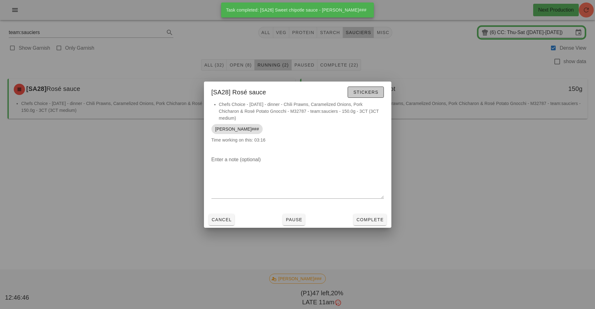
click at [364, 92] on span "Stickers" at bounding box center [365, 92] width 25 height 5
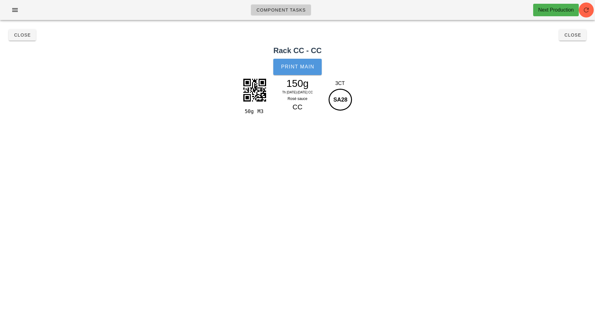
click at [298, 69] on span "Print Main" at bounding box center [298, 67] width 34 height 6
click at [30, 38] on button "Close" at bounding box center [22, 34] width 27 height 11
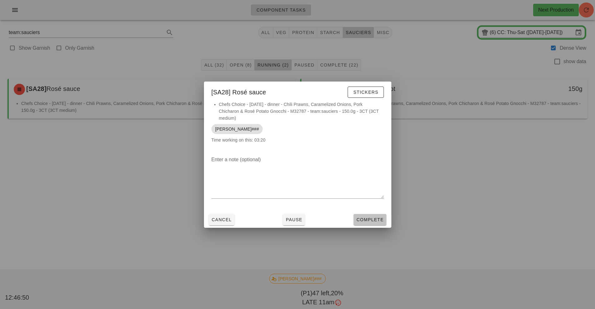
click at [377, 215] on button "Complete" at bounding box center [369, 219] width 32 height 11
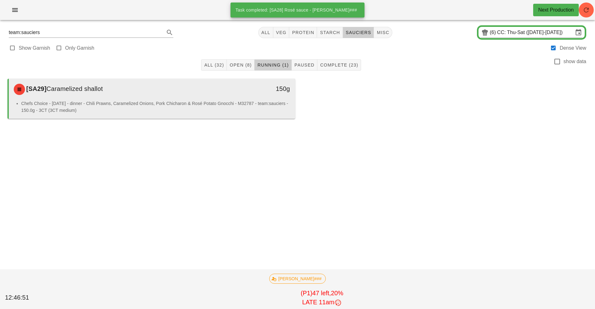
click at [210, 100] on li "Chefs Choice - [DATE] - dinner - Chili Prawns, Caramelized Onions, Pork Chichar…" at bounding box center [155, 107] width 269 height 14
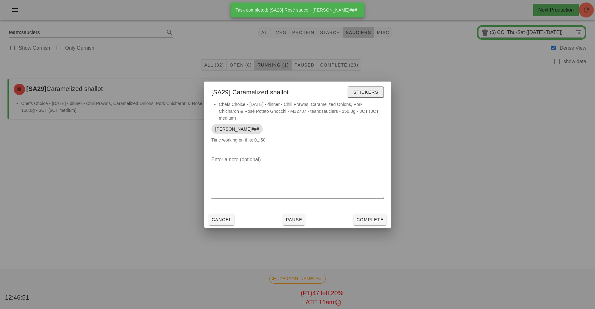
click at [367, 91] on span "Stickers" at bounding box center [365, 92] width 25 height 5
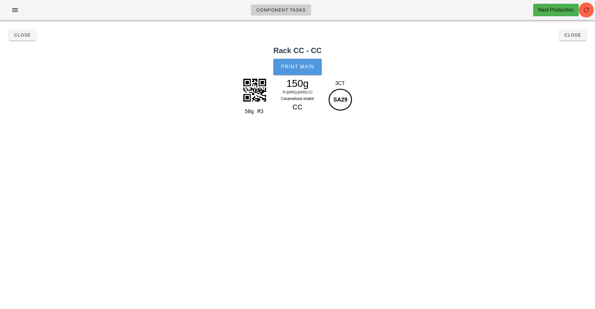
click at [300, 65] on span "Print Main" at bounding box center [298, 67] width 34 height 6
click at [21, 40] on button "Close" at bounding box center [22, 34] width 27 height 11
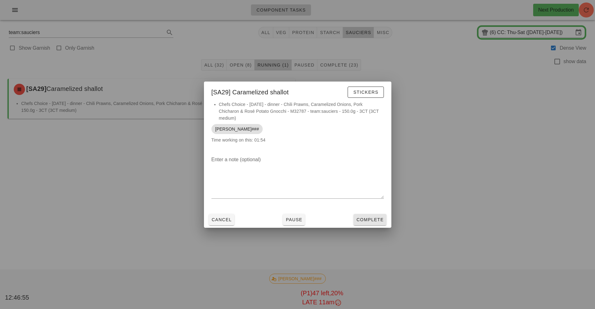
click at [374, 219] on span "Complete" at bounding box center [369, 219] width 27 height 5
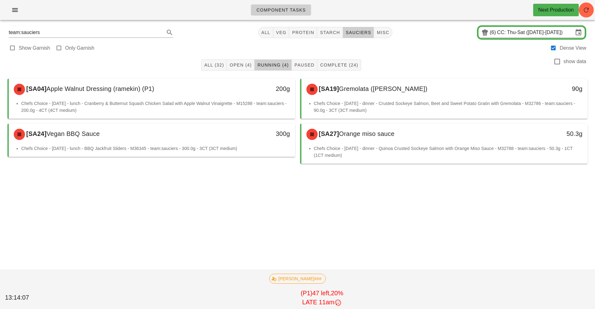
click at [358, 94] on div "[SA19] Gremolata ([PERSON_NAME])" at bounding box center [408, 89] width 213 height 19
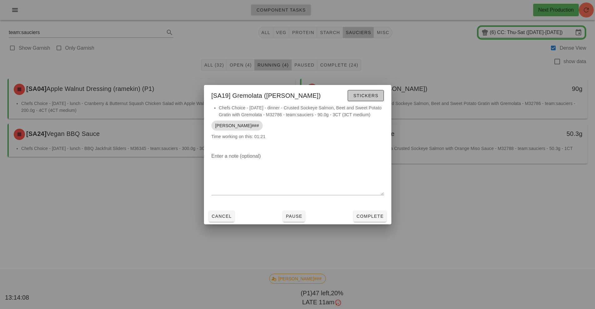
click at [364, 96] on span "Stickers" at bounding box center [365, 95] width 25 height 5
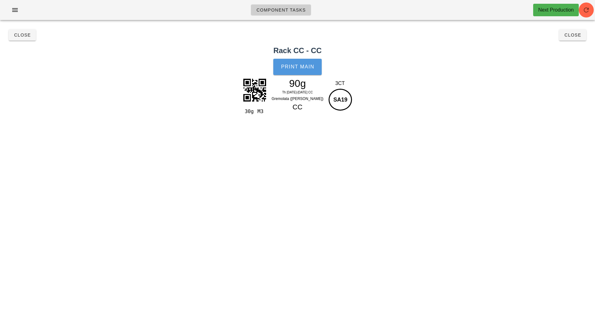
click at [303, 67] on span "Print Main" at bounding box center [298, 67] width 34 height 6
click at [22, 40] on button "Close" at bounding box center [22, 34] width 27 height 11
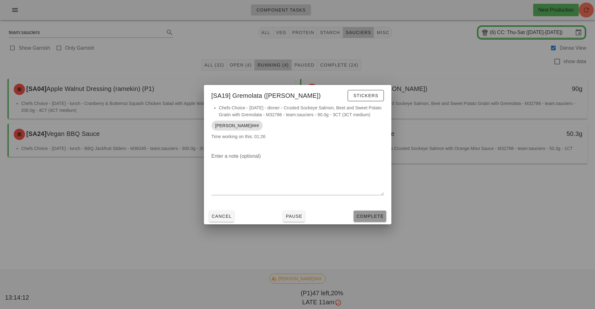
click at [365, 212] on button "Complete" at bounding box center [369, 215] width 32 height 11
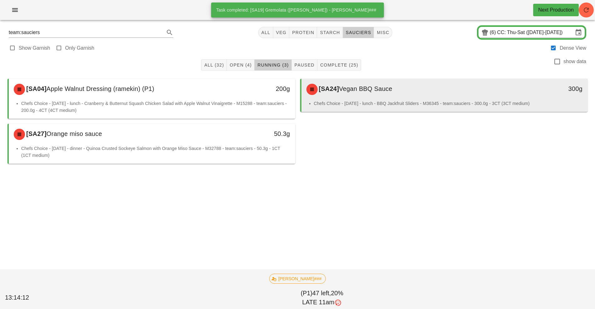
click at [358, 93] on div "[SA24] Vegan BBQ Sauce" at bounding box center [408, 89] width 213 height 19
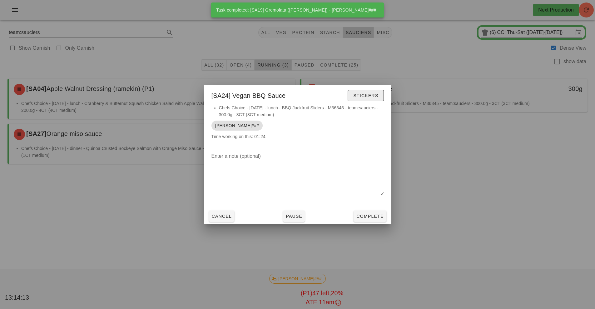
click at [366, 96] on span "Stickers" at bounding box center [365, 95] width 25 height 5
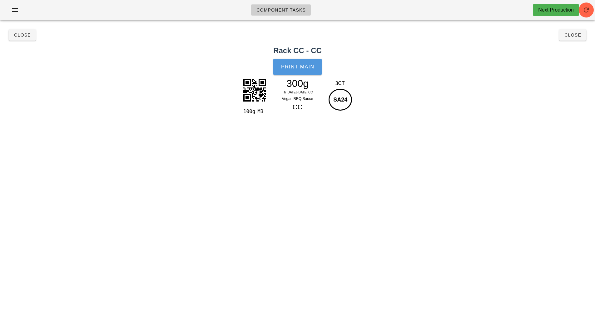
click at [300, 71] on button "Print Main" at bounding box center [297, 67] width 48 height 16
click at [17, 37] on span "Close" at bounding box center [22, 34] width 17 height 5
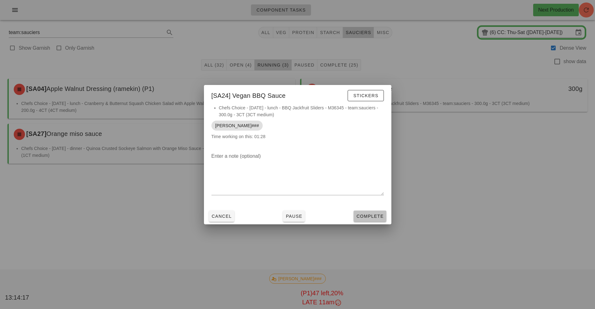
click at [367, 210] on button "Complete" at bounding box center [369, 215] width 32 height 11
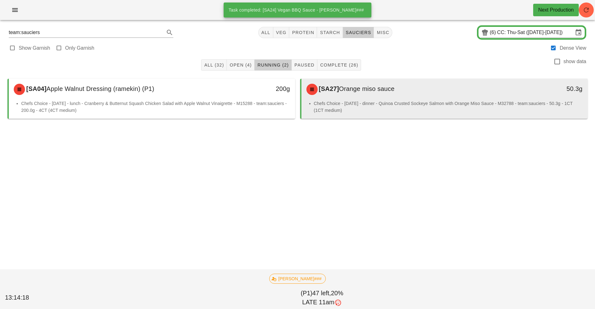
click at [363, 99] on div "[SA27] Orange miso sauce 50.3g" at bounding box center [444, 89] width 286 height 21
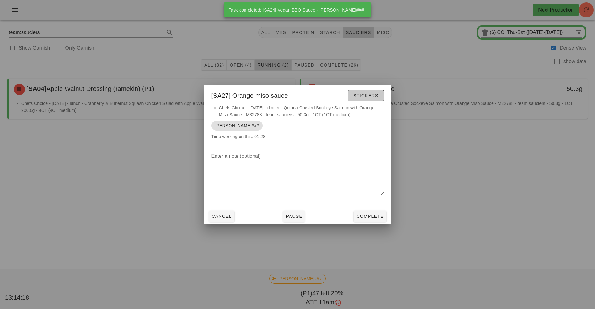
click at [371, 95] on span "Stickers" at bounding box center [365, 95] width 25 height 5
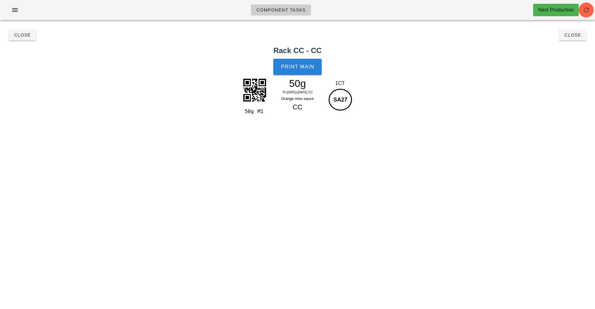
click at [297, 66] on span "Print Main" at bounding box center [298, 67] width 34 height 6
click at [26, 35] on span "Close" at bounding box center [22, 34] width 17 height 5
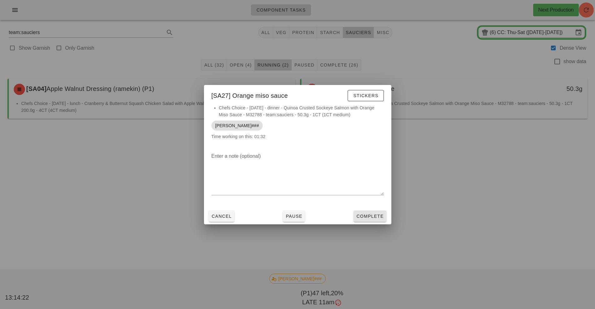
click at [366, 216] on span "Complete" at bounding box center [369, 215] width 27 height 5
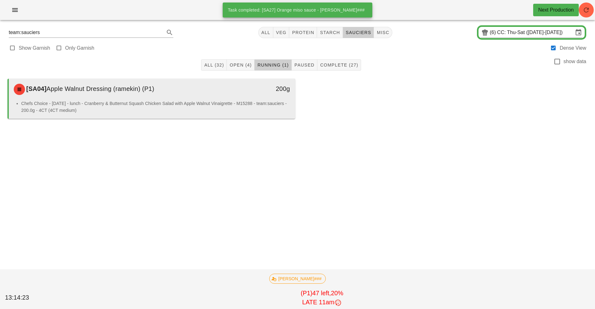
click at [236, 96] on div "200g" at bounding box center [258, 89] width 71 height 19
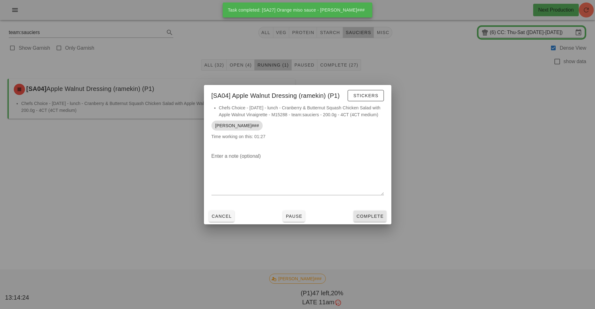
click at [372, 212] on button "Complete" at bounding box center [369, 215] width 32 height 11
